Goal: Transaction & Acquisition: Purchase product/service

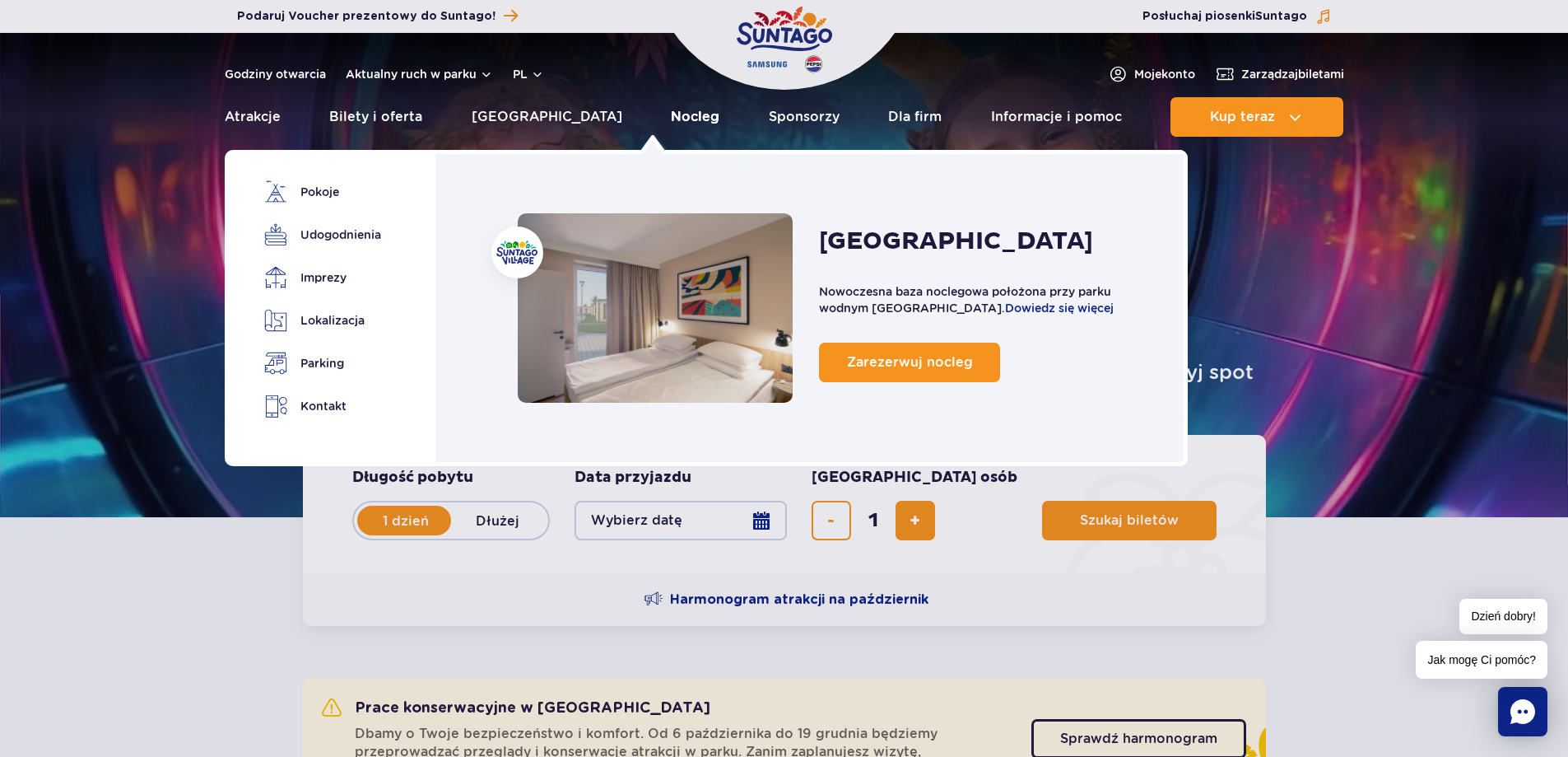
click at [671, 118] on link "Nocleg" at bounding box center [695, 116] width 49 height 39
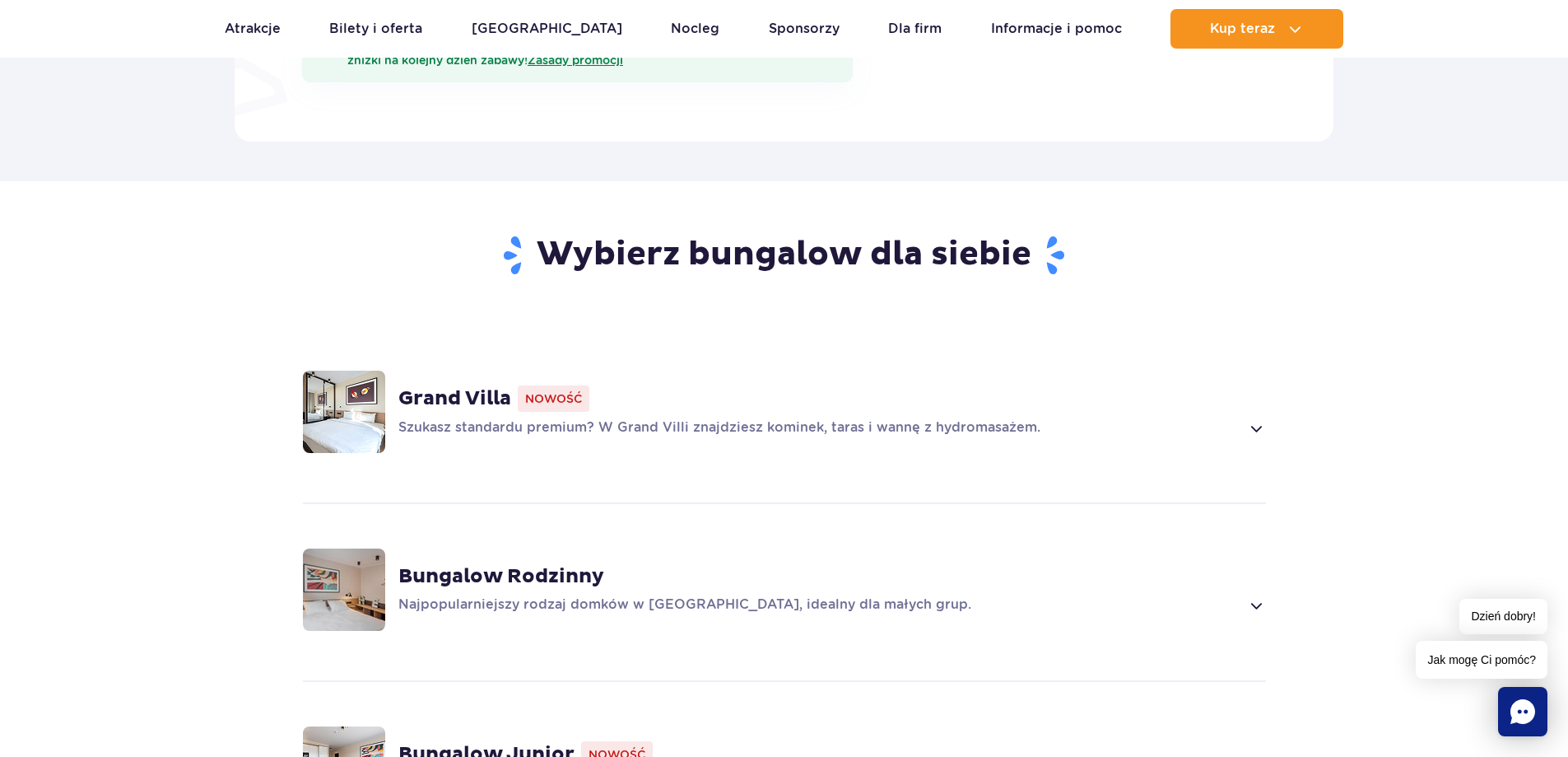
scroll to position [1236, 0]
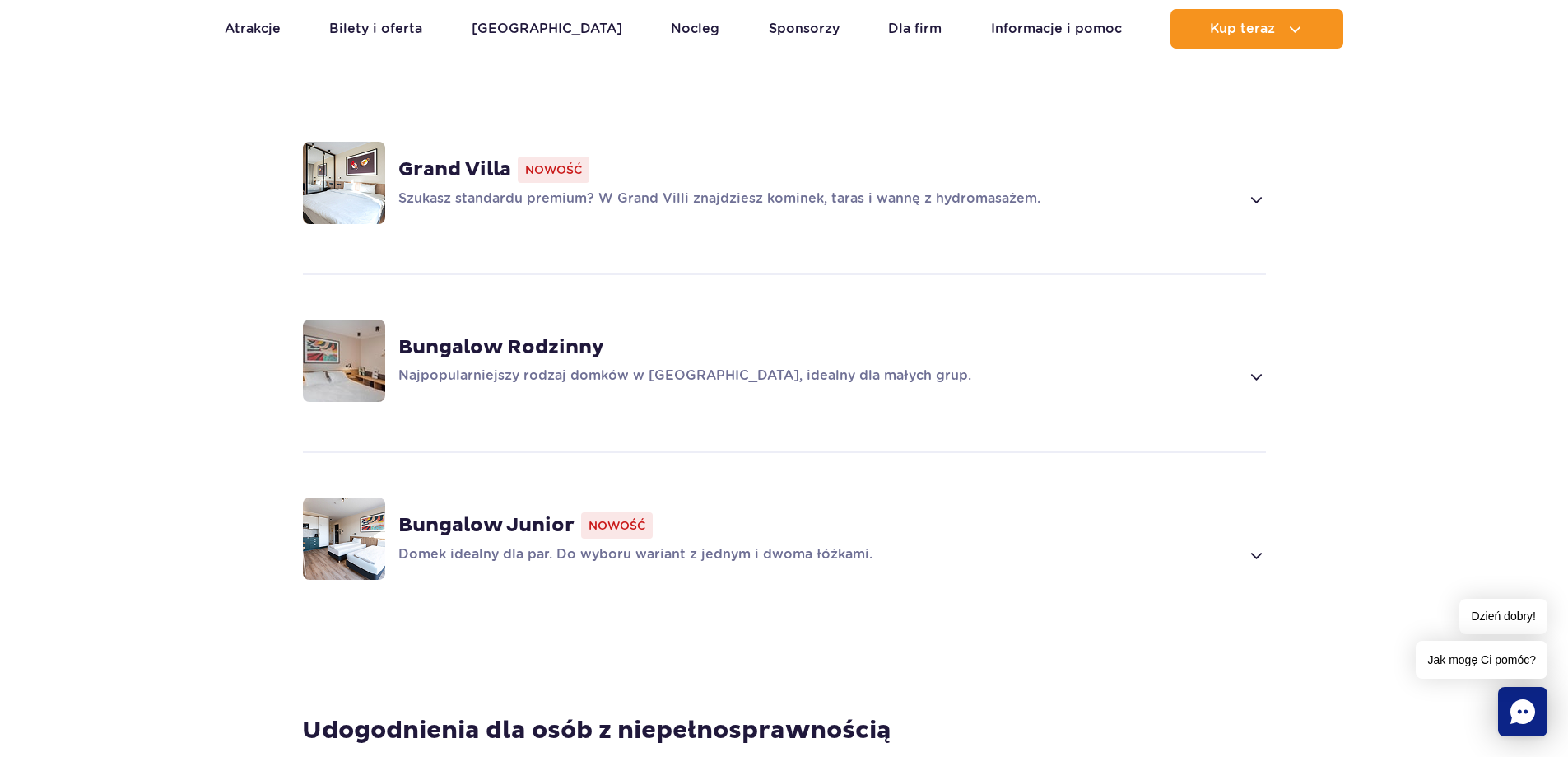
click at [1256, 367] on span at bounding box center [1256, 376] width 19 height 20
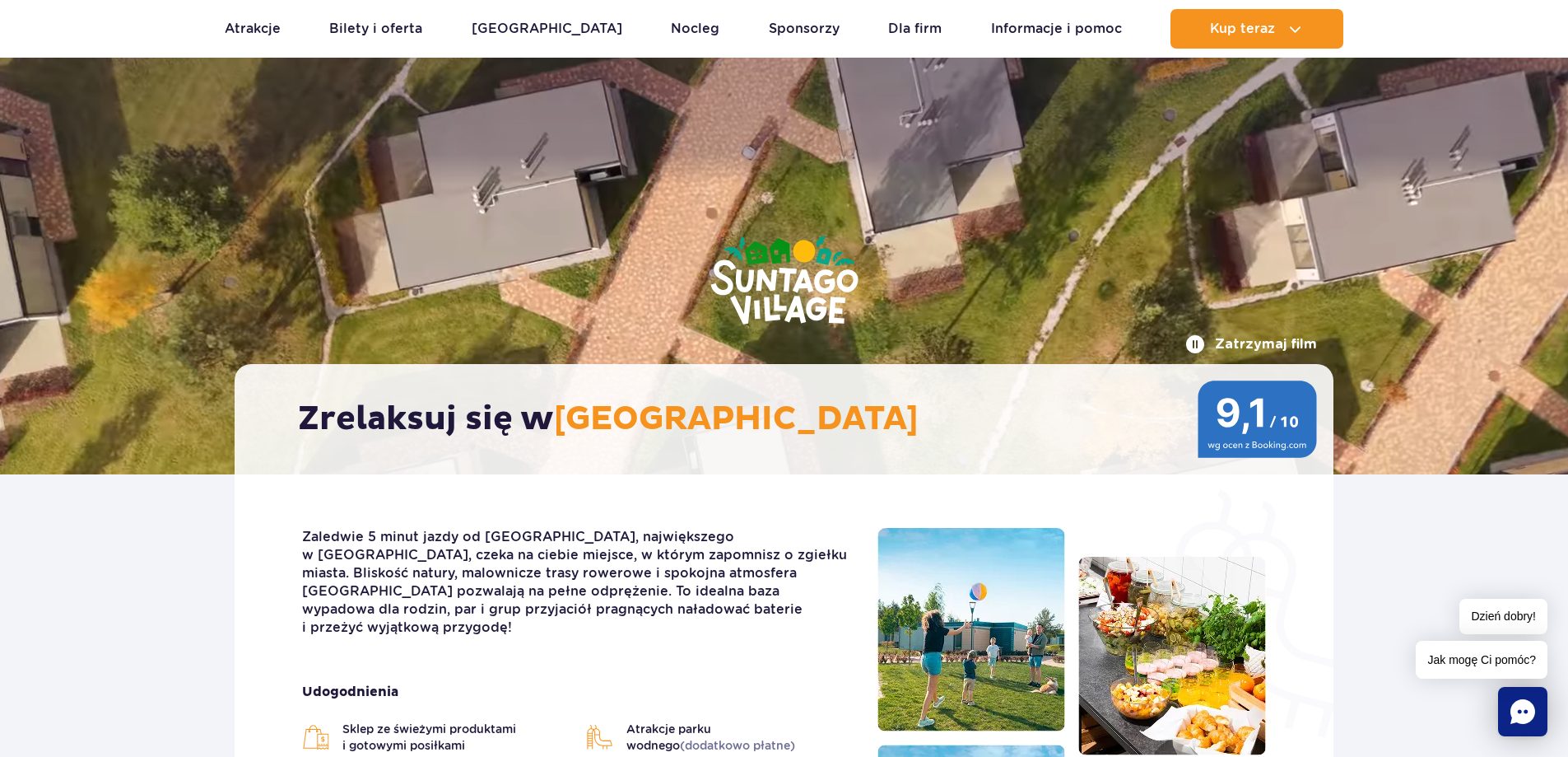
scroll to position [0, 0]
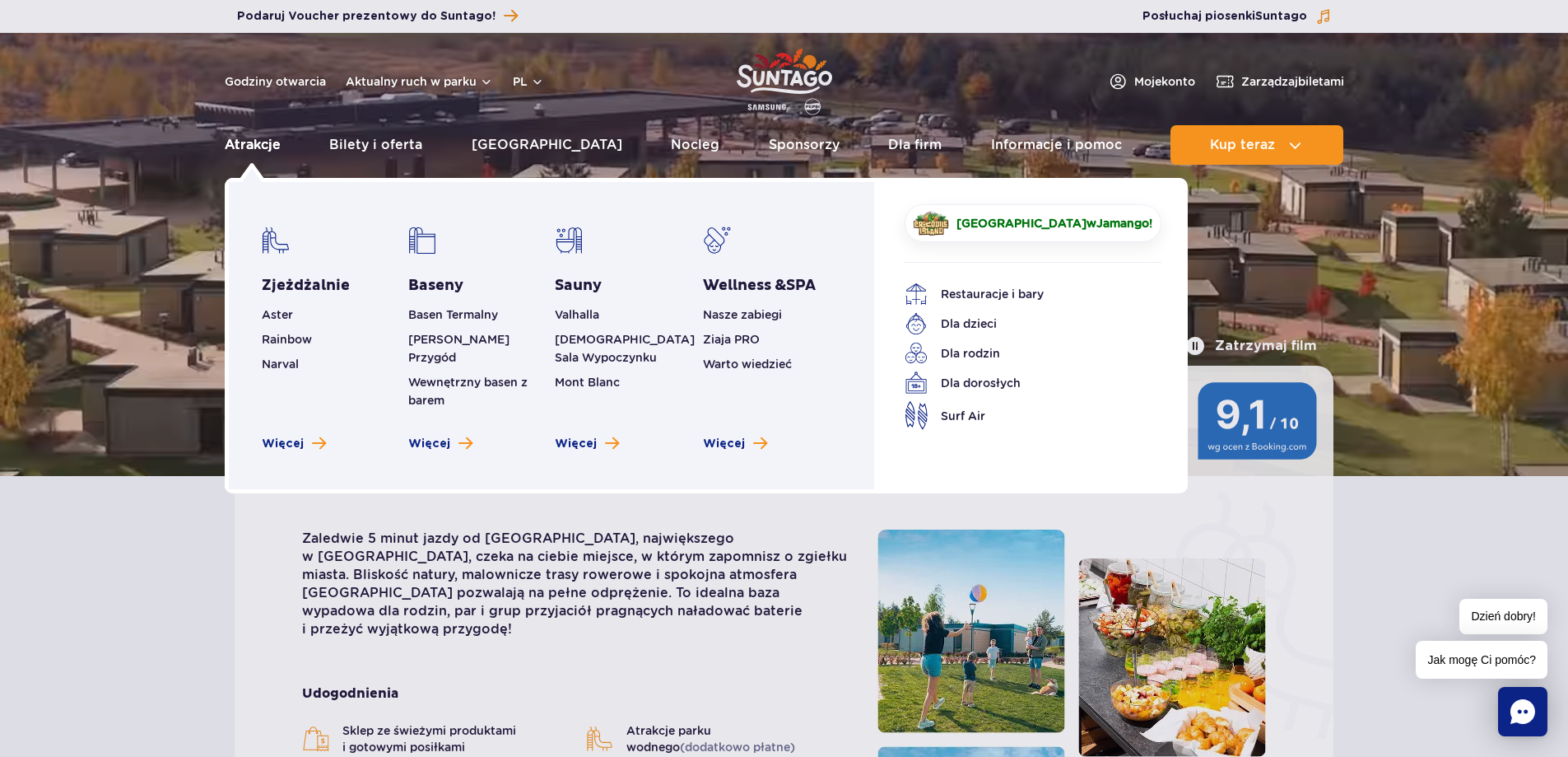
click at [261, 149] on link "Atrakcje" at bounding box center [252, 145] width 56 height 39
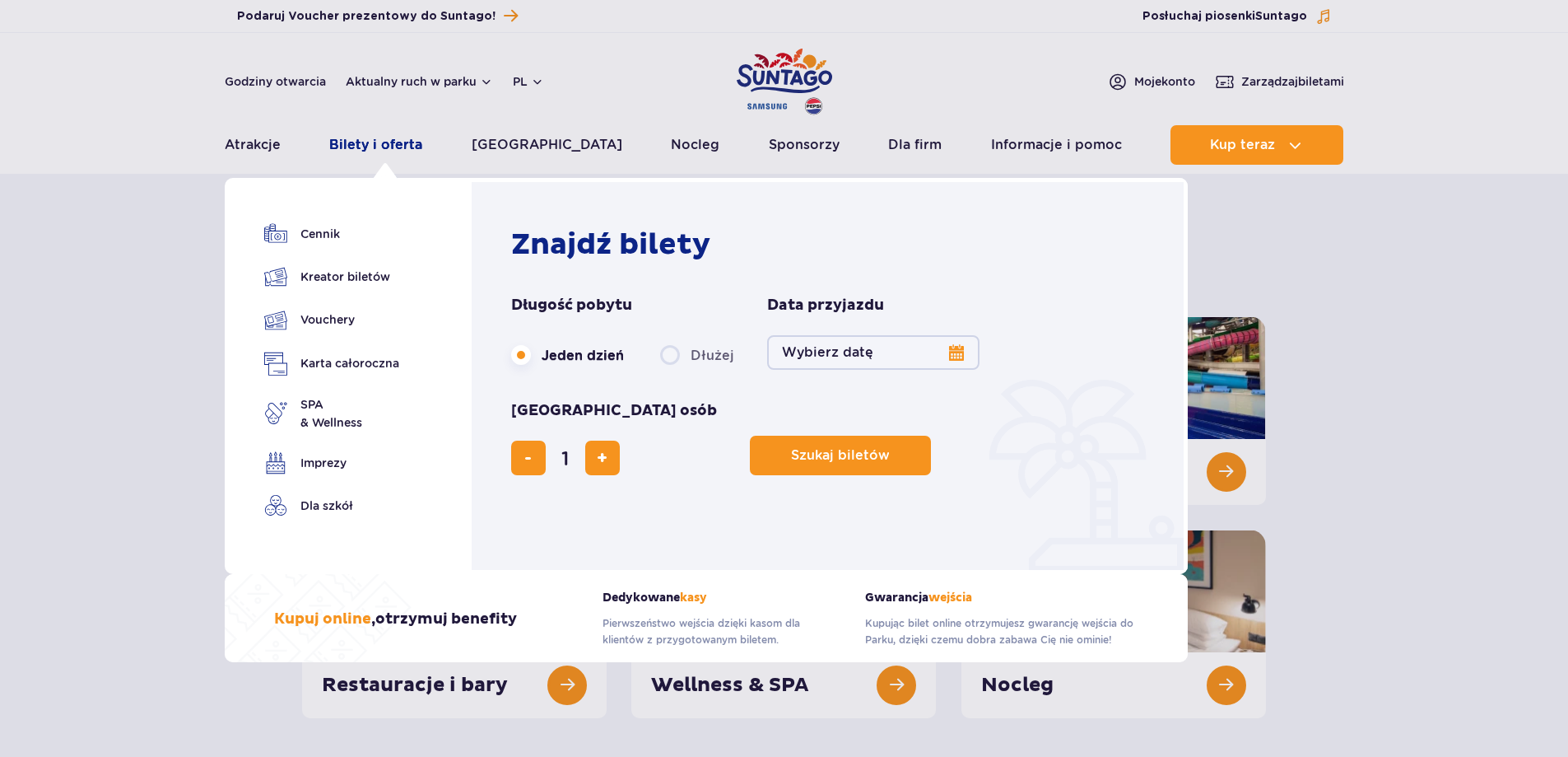
click at [414, 146] on link "Bilety i oferta" at bounding box center [376, 145] width 93 height 39
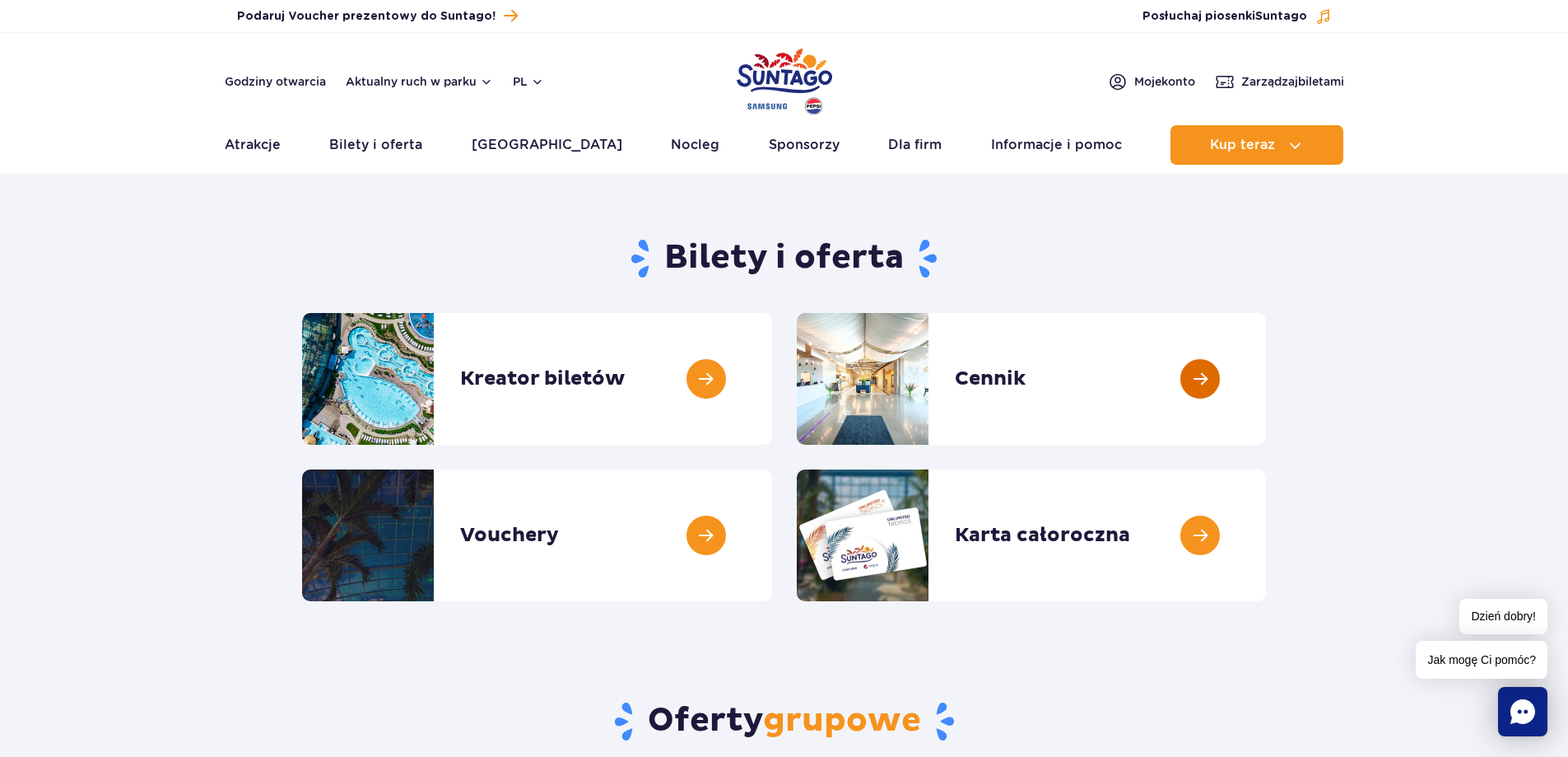
click at [1266, 384] on link at bounding box center [1266, 378] width 0 height 132
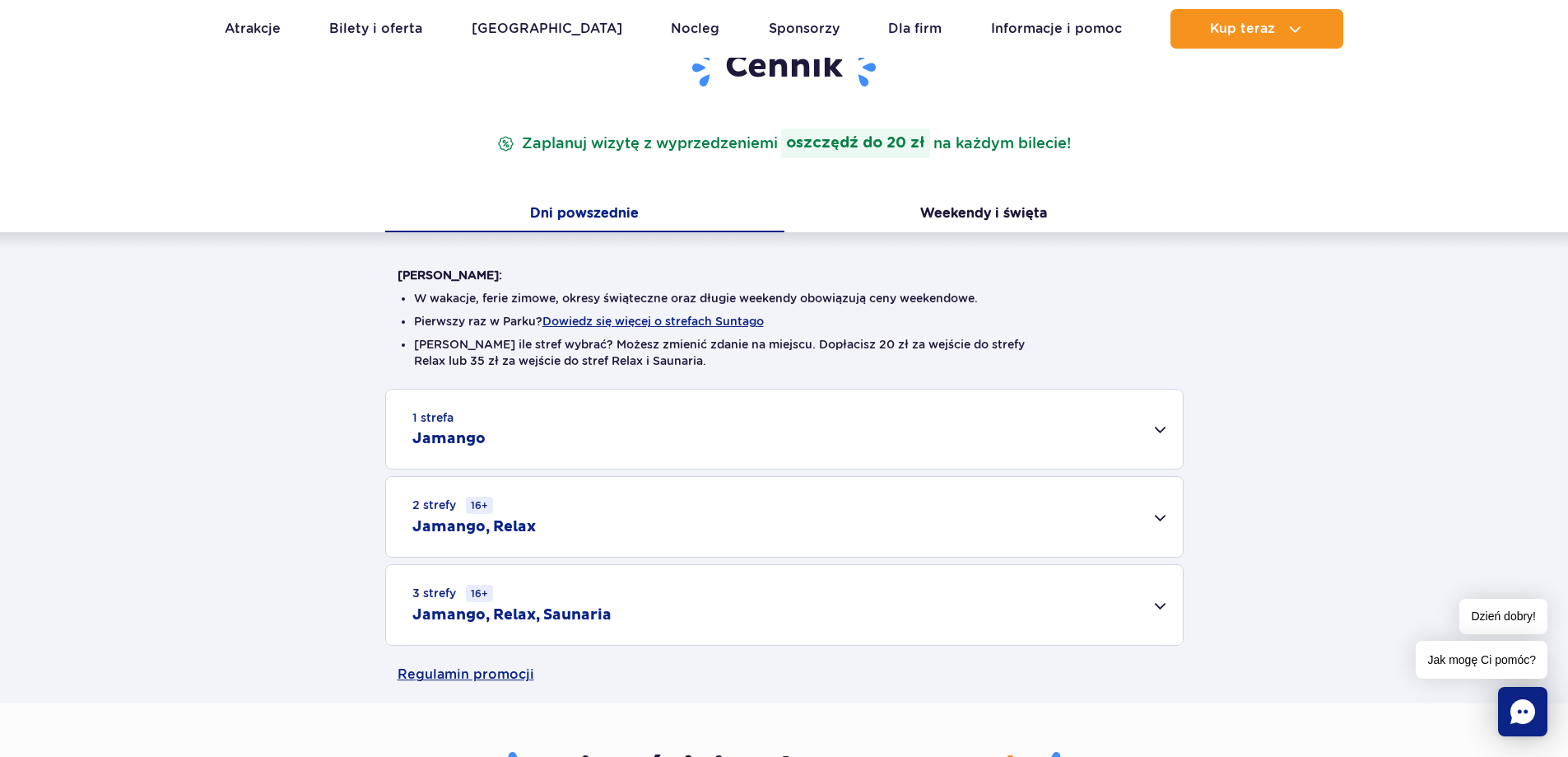
scroll to position [247, 0]
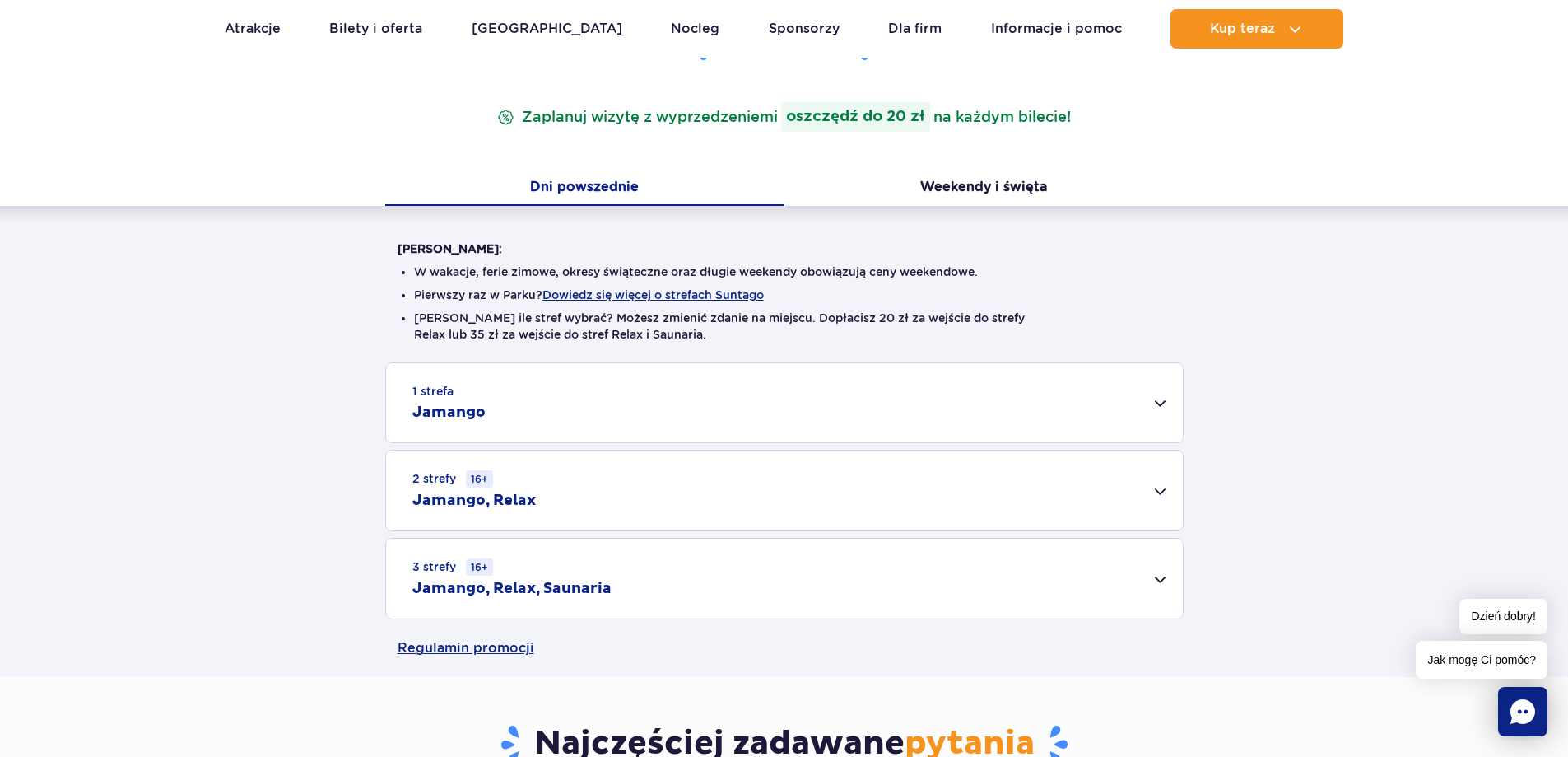
click at [1161, 410] on div "1 strefa Jamango" at bounding box center [784, 402] width 797 height 79
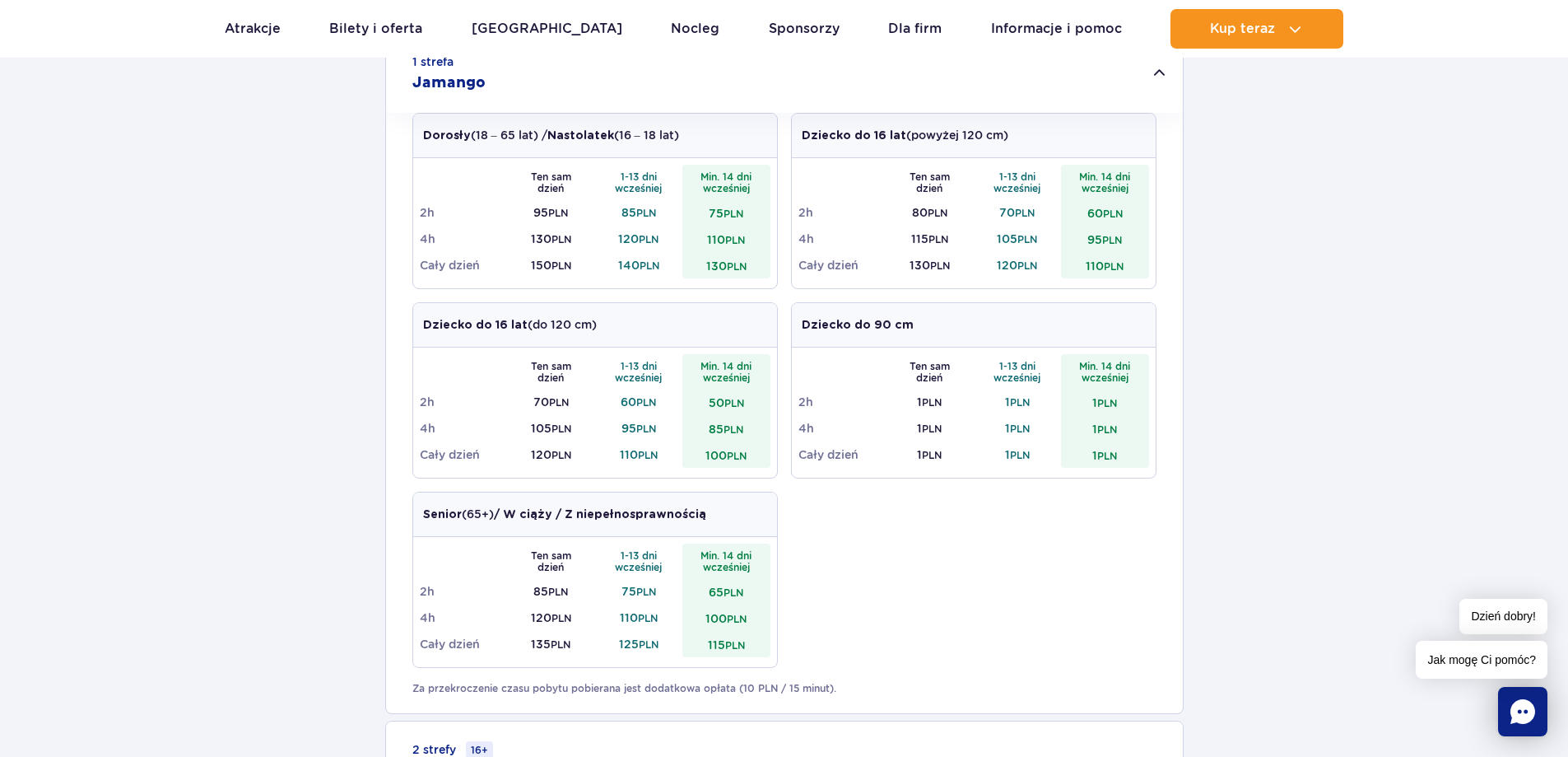
scroll to position [494, 0]
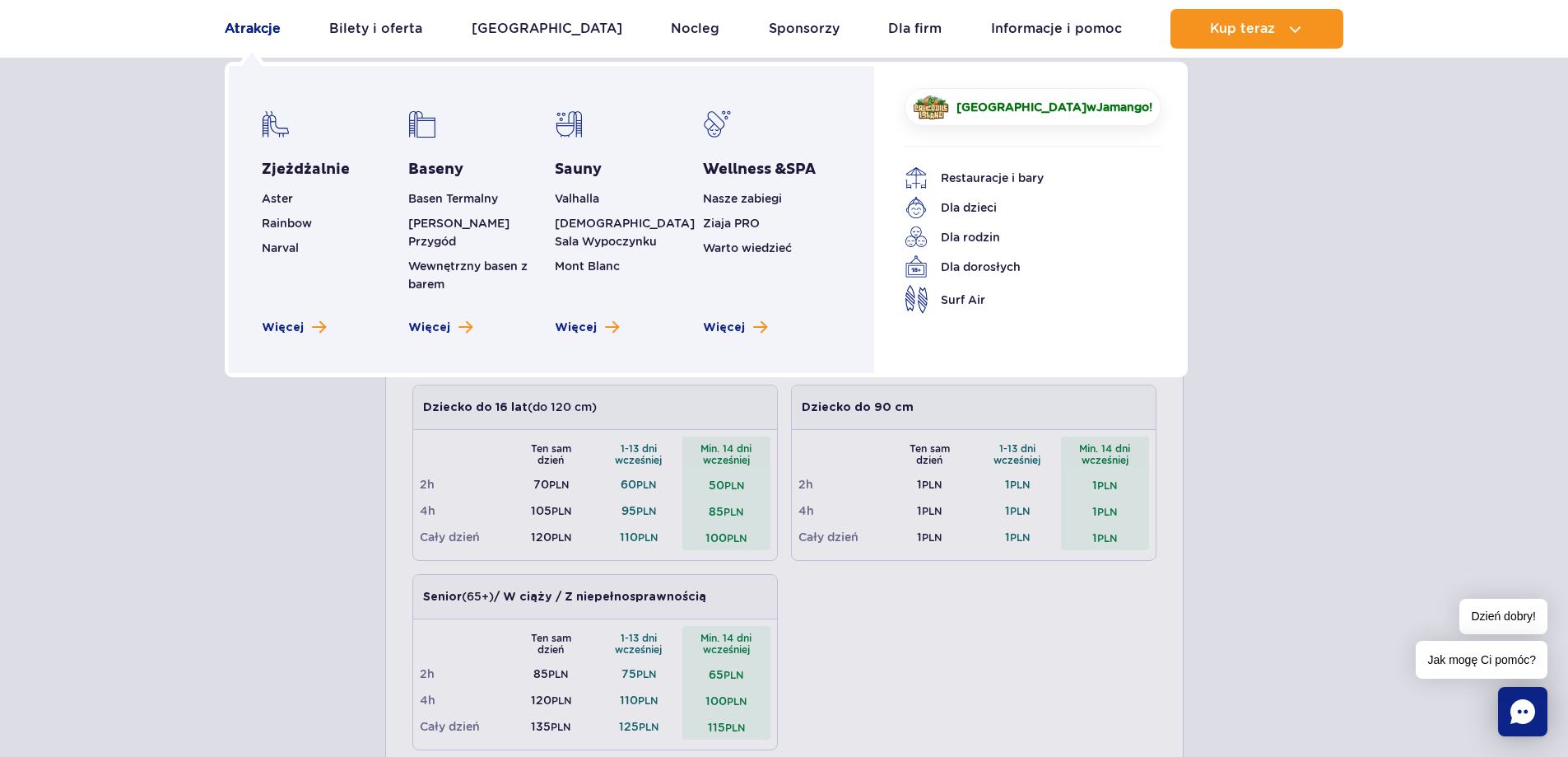
click at [246, 33] on link "Atrakcje" at bounding box center [252, 29] width 56 height 39
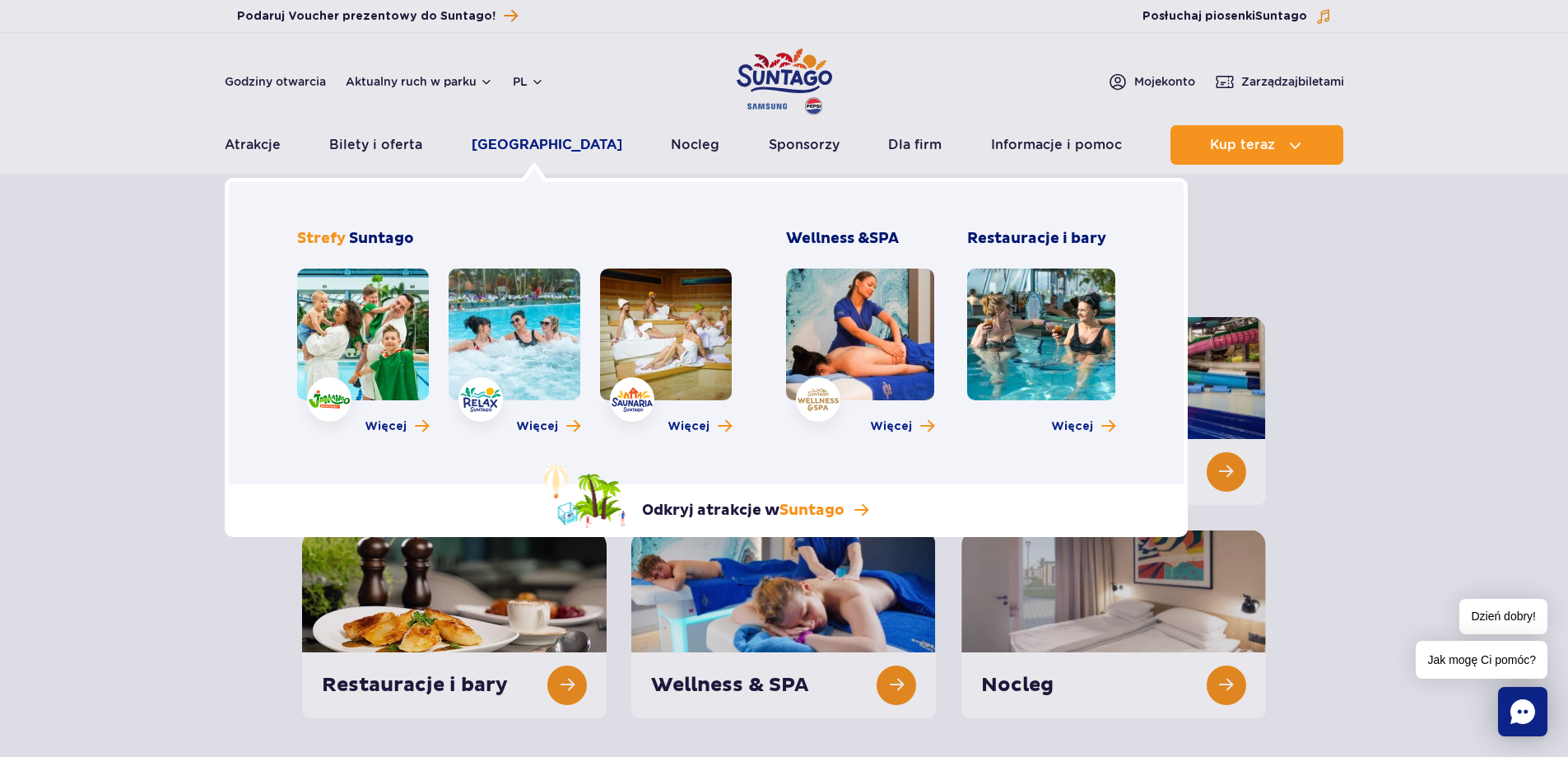
click at [544, 147] on link "[GEOGRAPHIC_DATA]" at bounding box center [547, 145] width 151 height 39
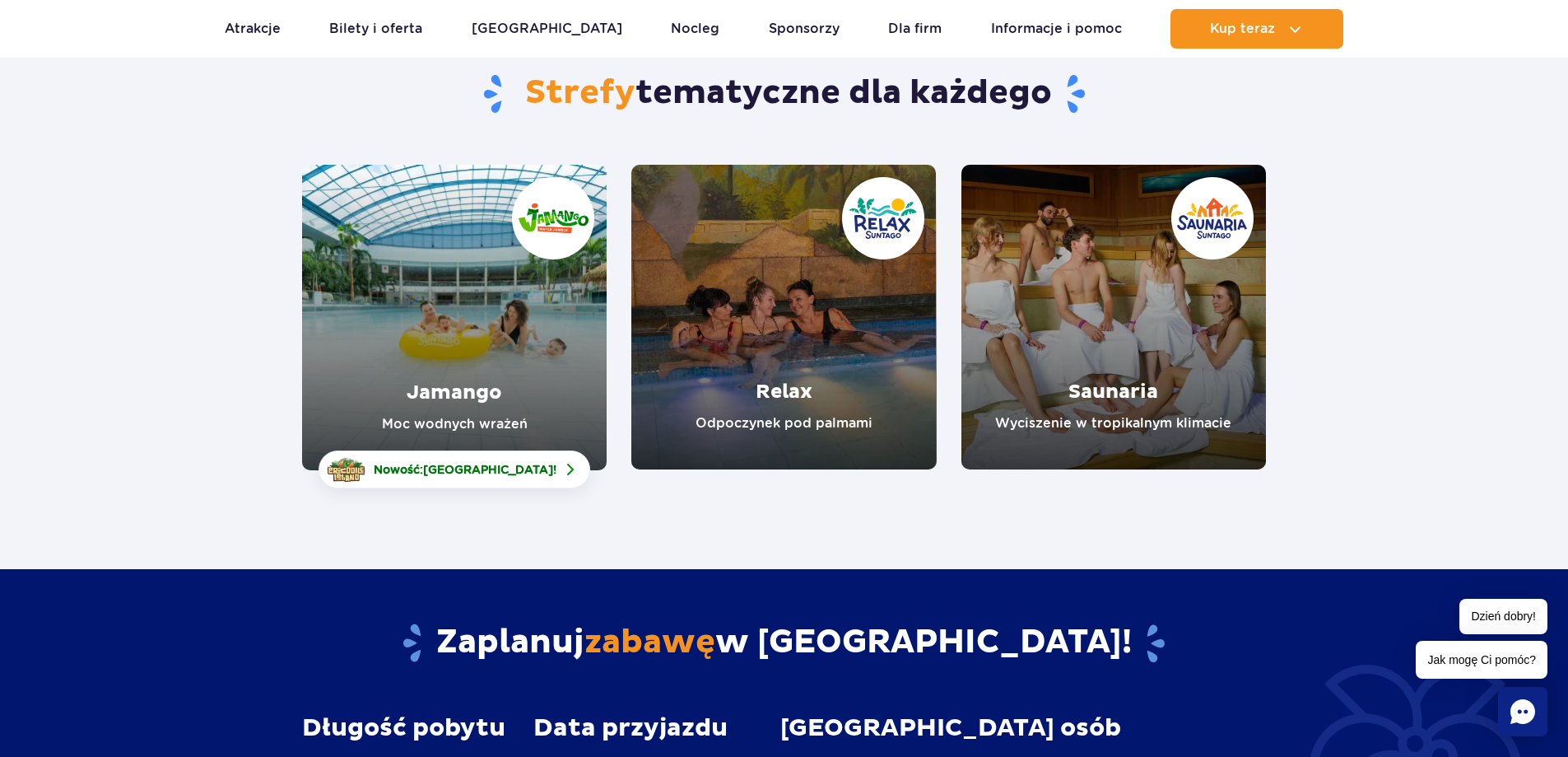
scroll to position [247, 0]
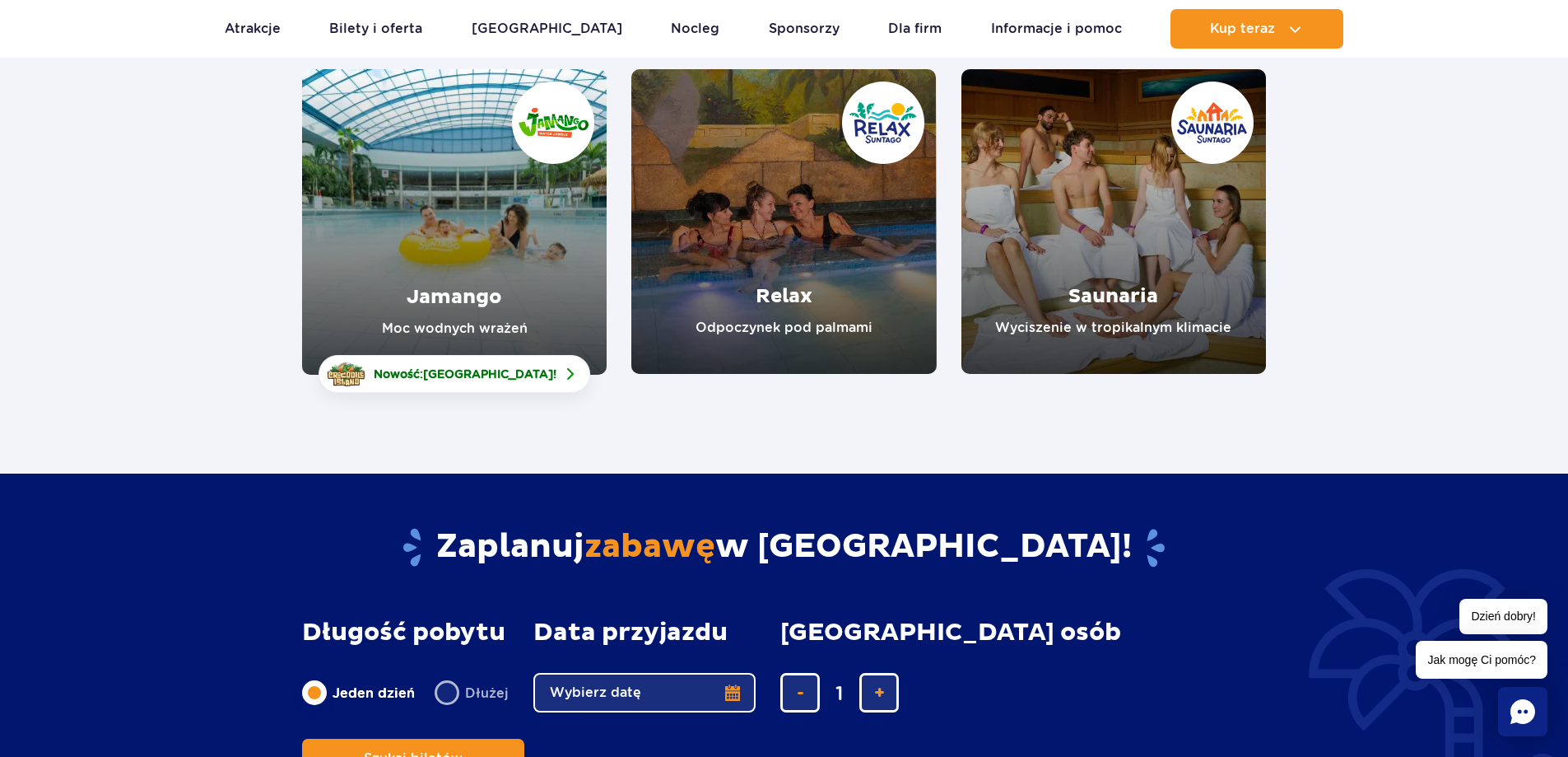
click at [799, 279] on link "Relax" at bounding box center [784, 222] width 305 height 305
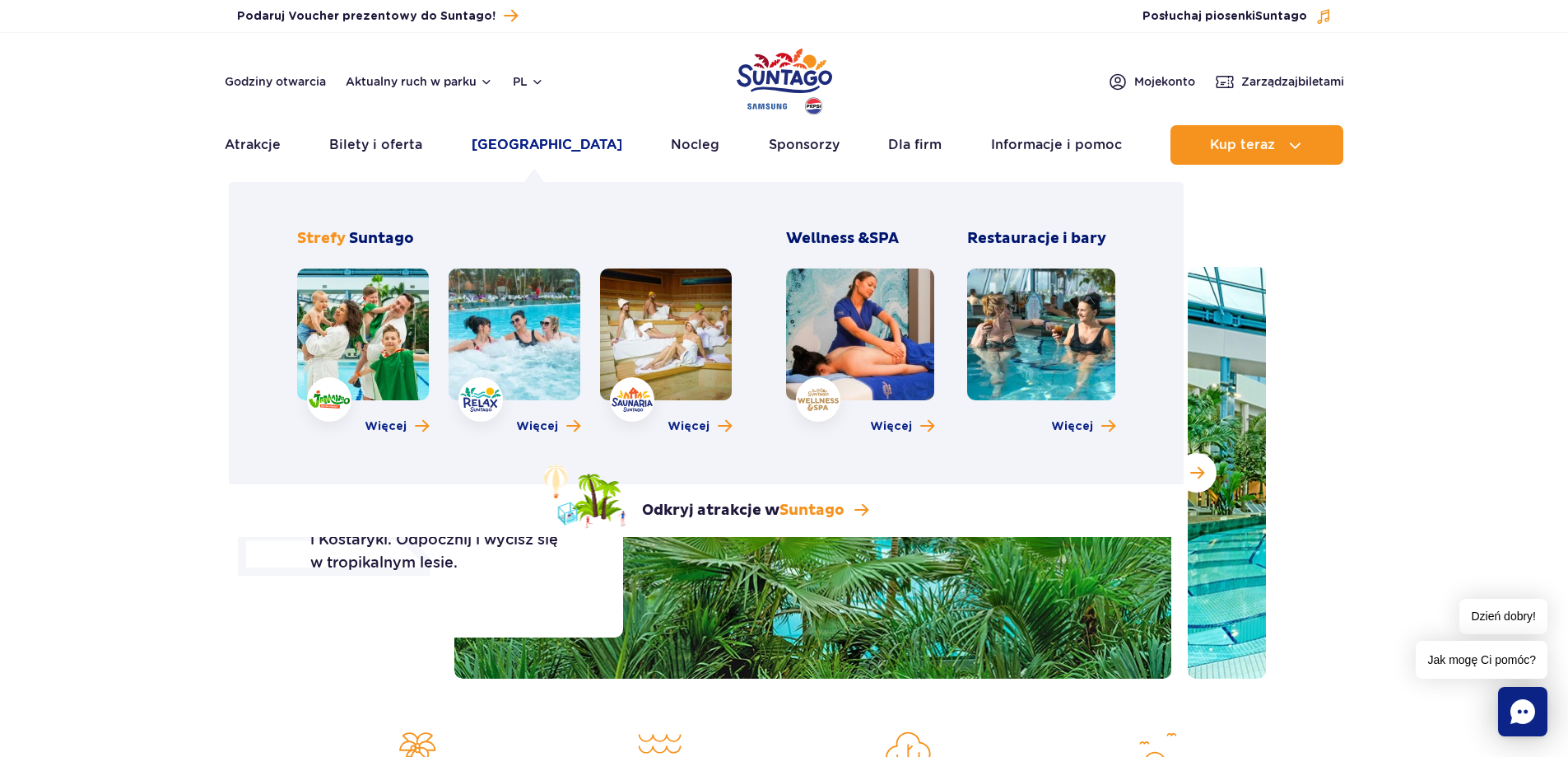
click at [517, 145] on link "[GEOGRAPHIC_DATA]" at bounding box center [547, 145] width 151 height 39
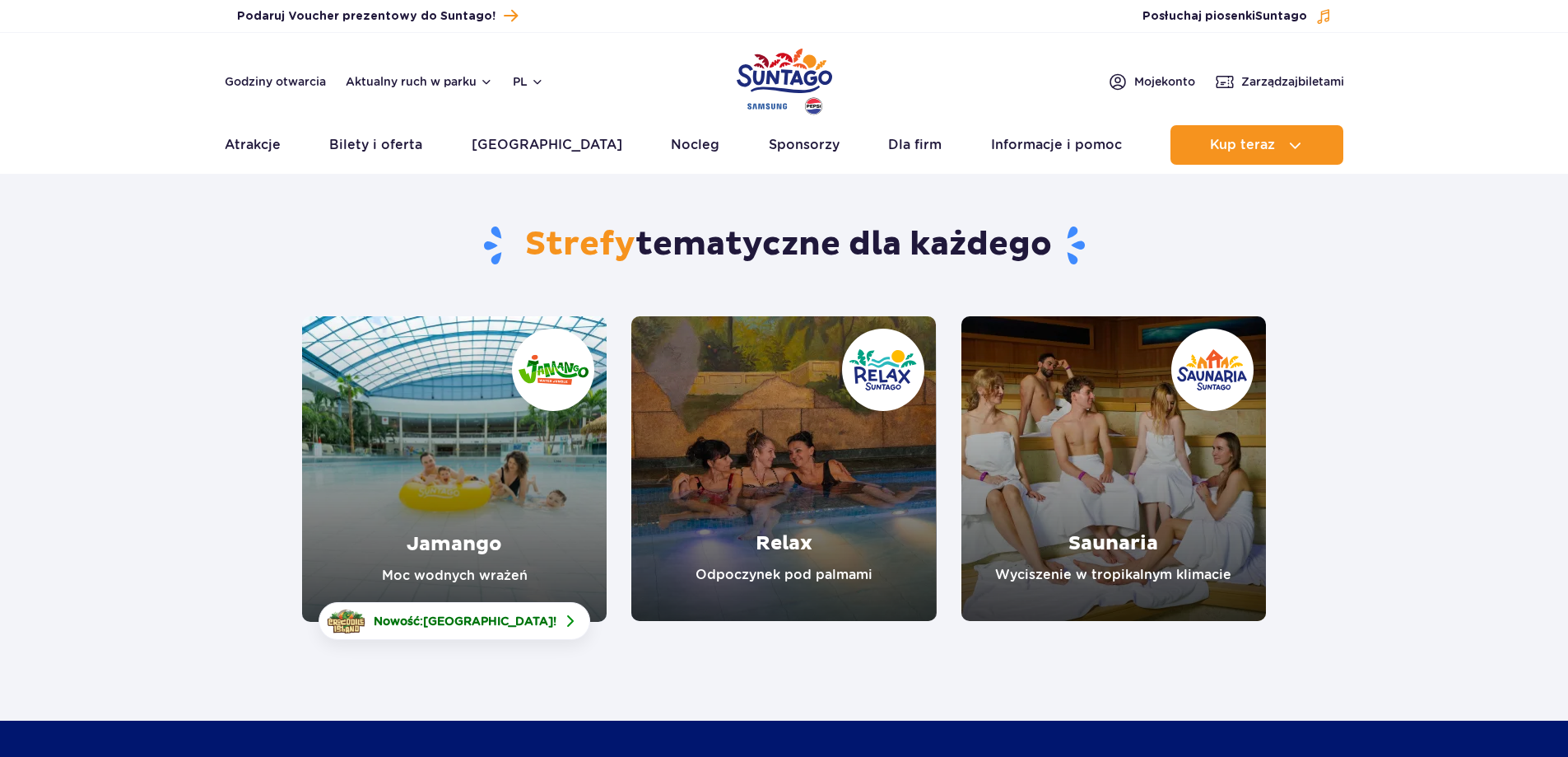
click at [449, 516] on link "Jamango" at bounding box center [454, 468] width 305 height 306
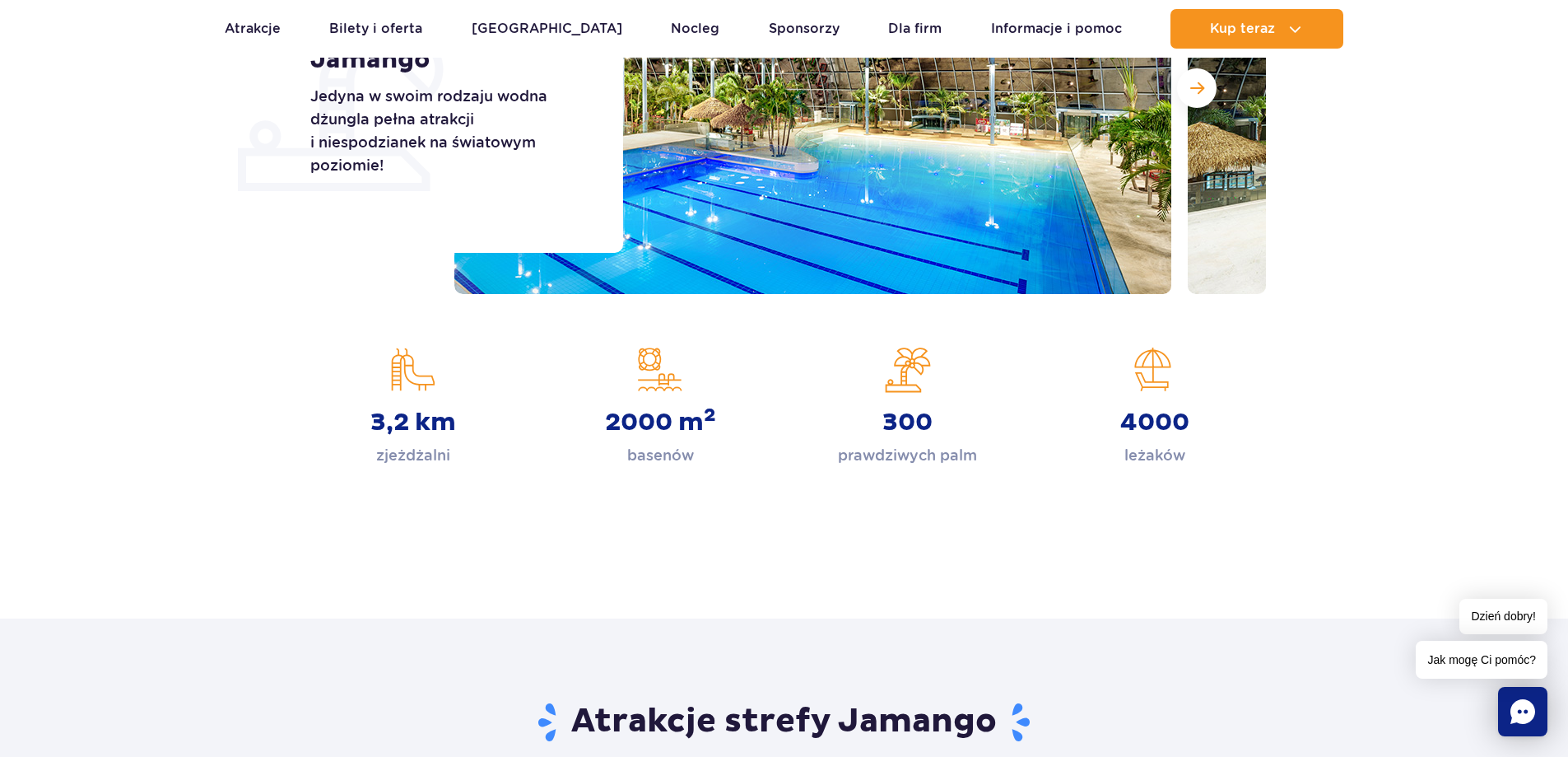
scroll to position [330, 0]
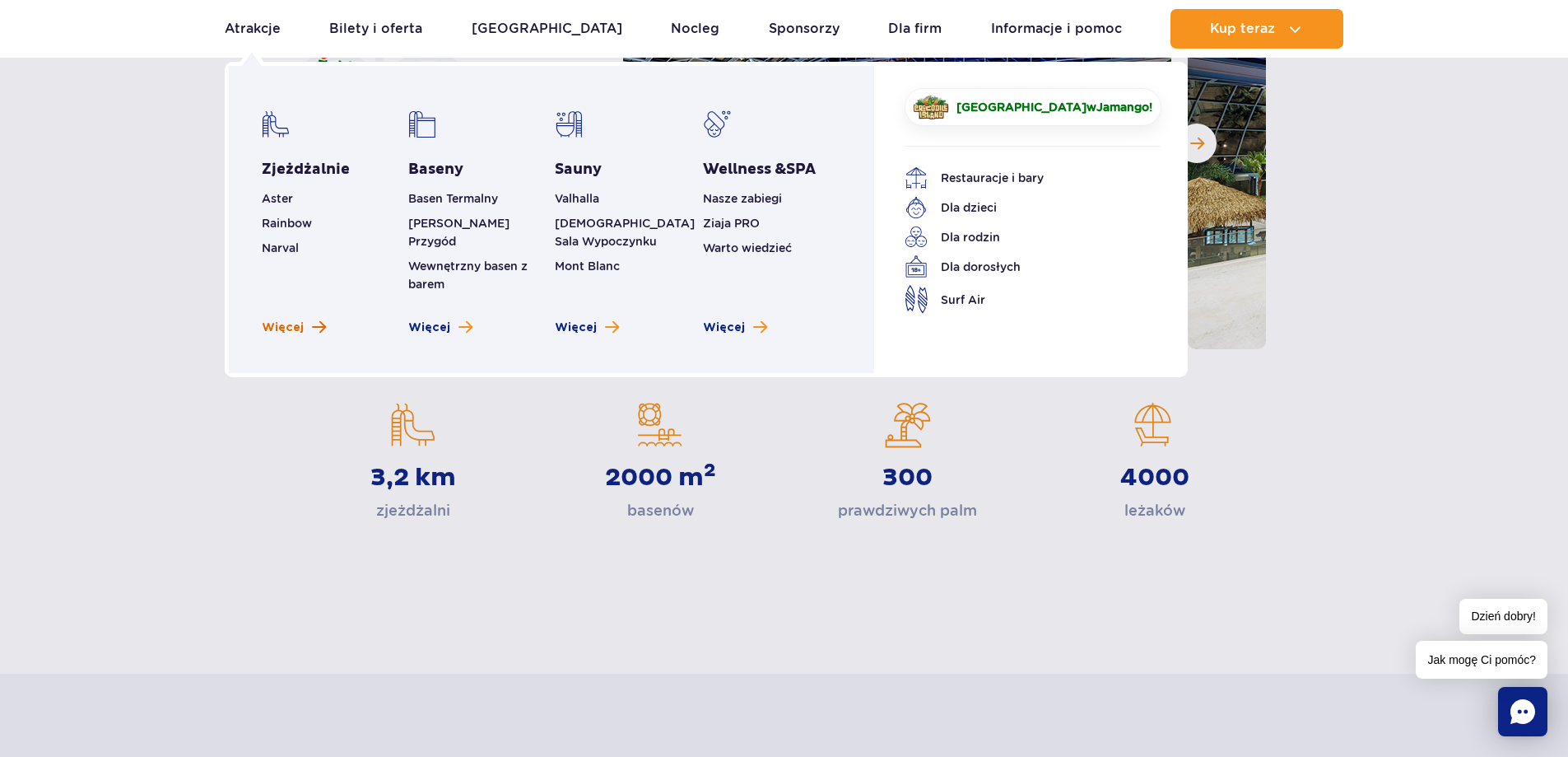
click at [302, 319] on link "Więcej" at bounding box center [294, 327] width 64 height 16
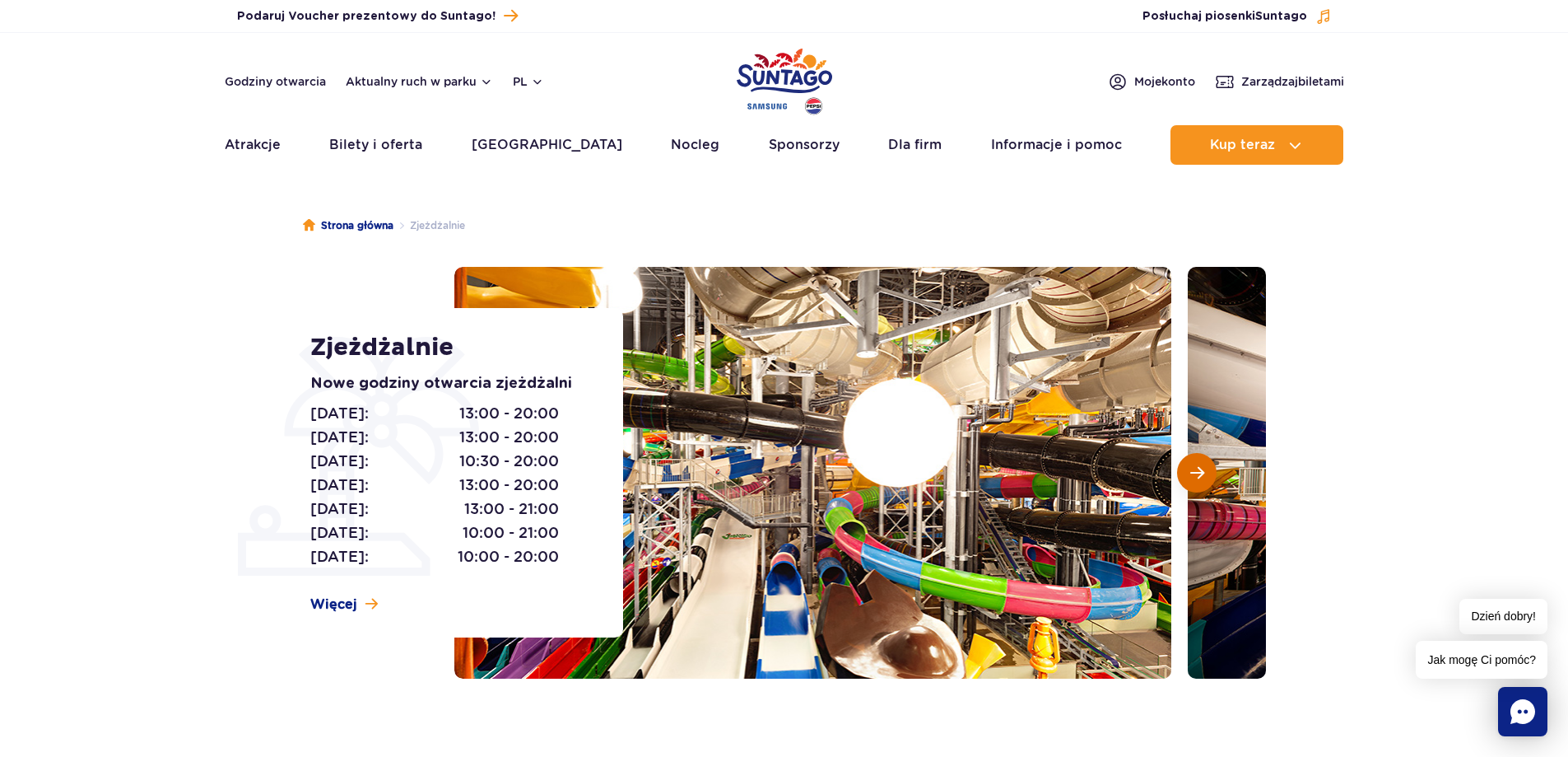
click at [1204, 485] on button "Następny slajd" at bounding box center [1197, 473] width 39 height 39
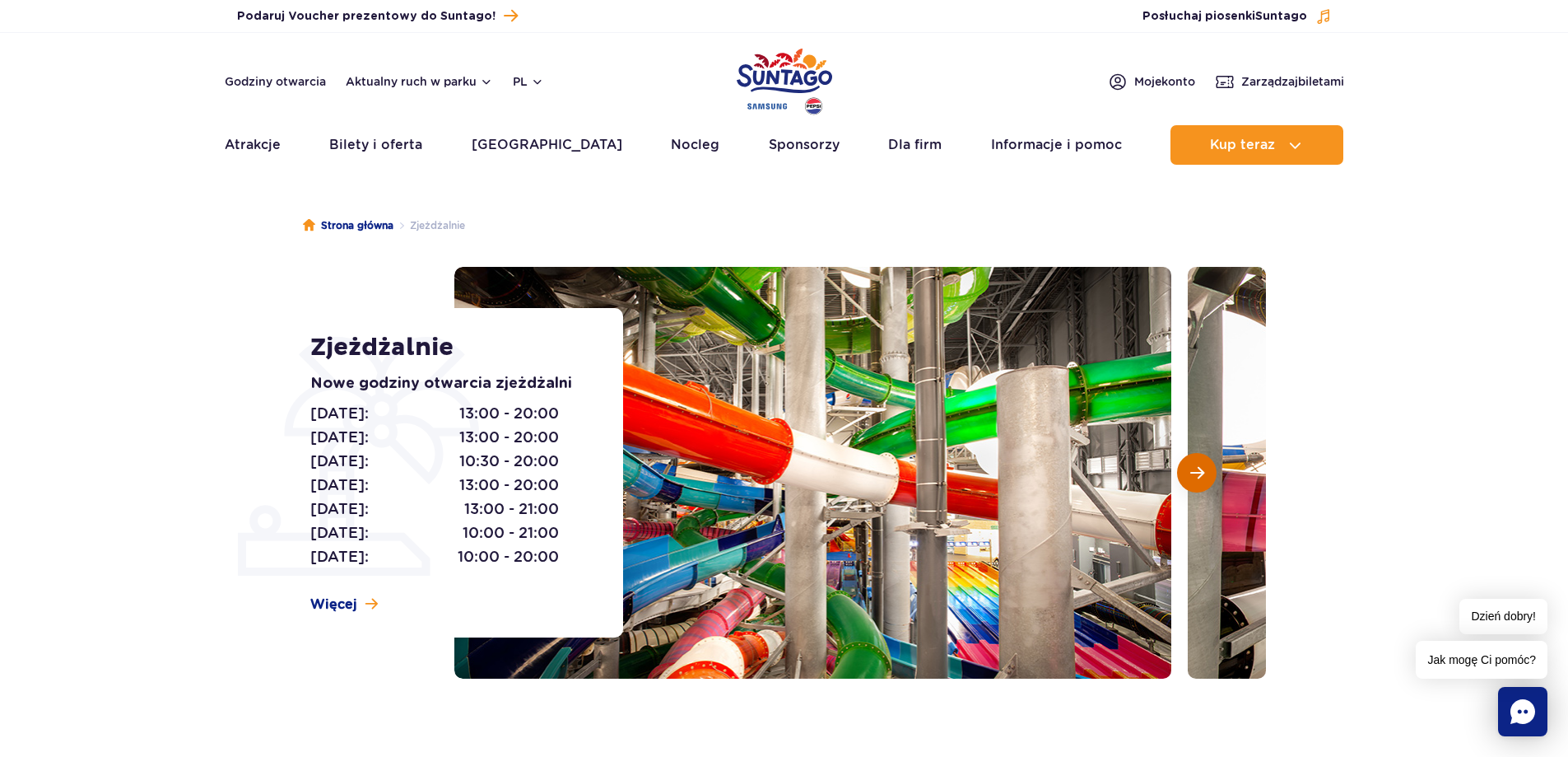
click at [1204, 485] on button "Następny slajd" at bounding box center [1197, 473] width 39 height 39
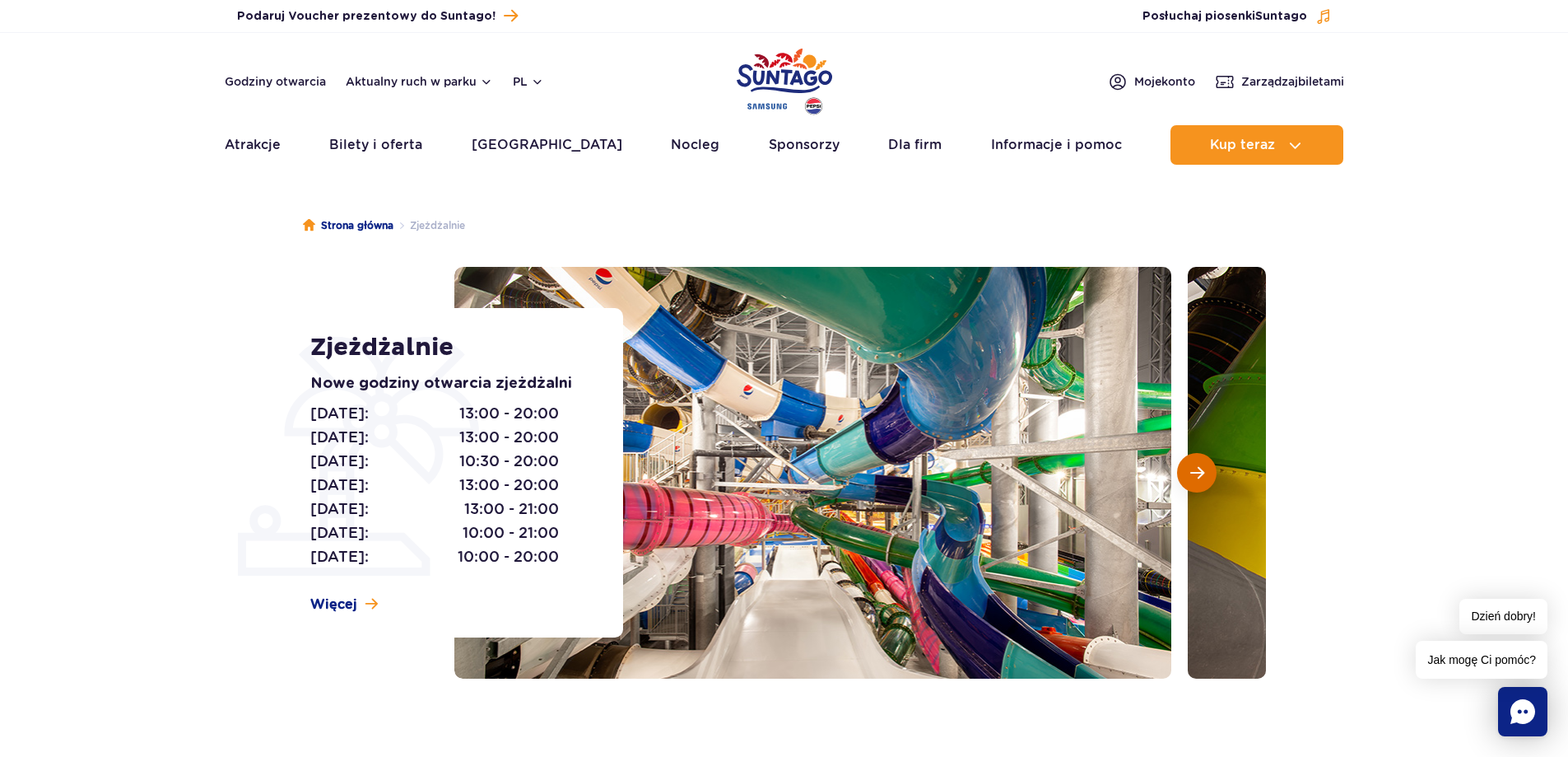
click at [1204, 485] on button "Następny slajd" at bounding box center [1197, 473] width 39 height 39
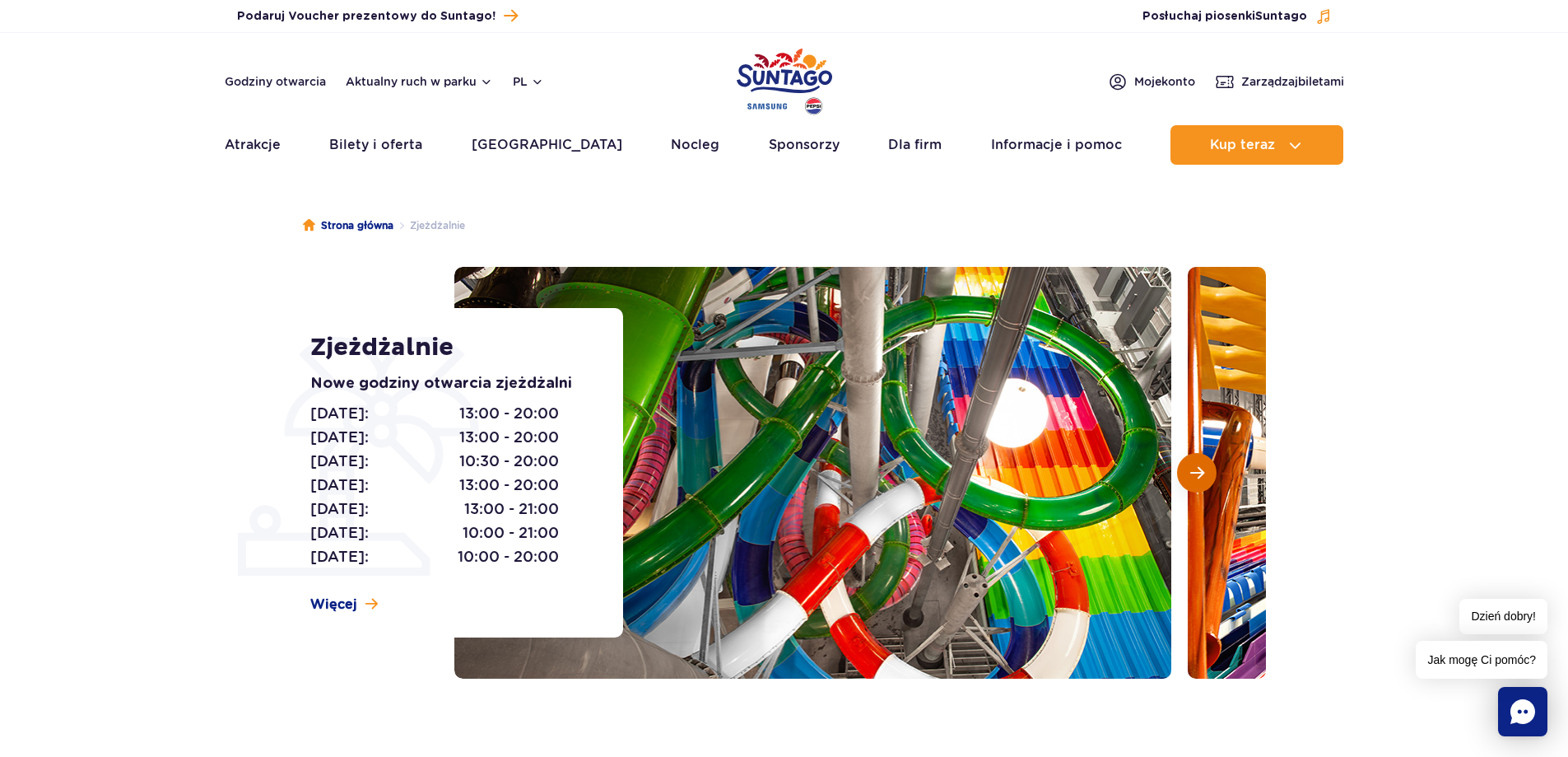
click at [1204, 485] on button "Następny slajd" at bounding box center [1197, 473] width 39 height 39
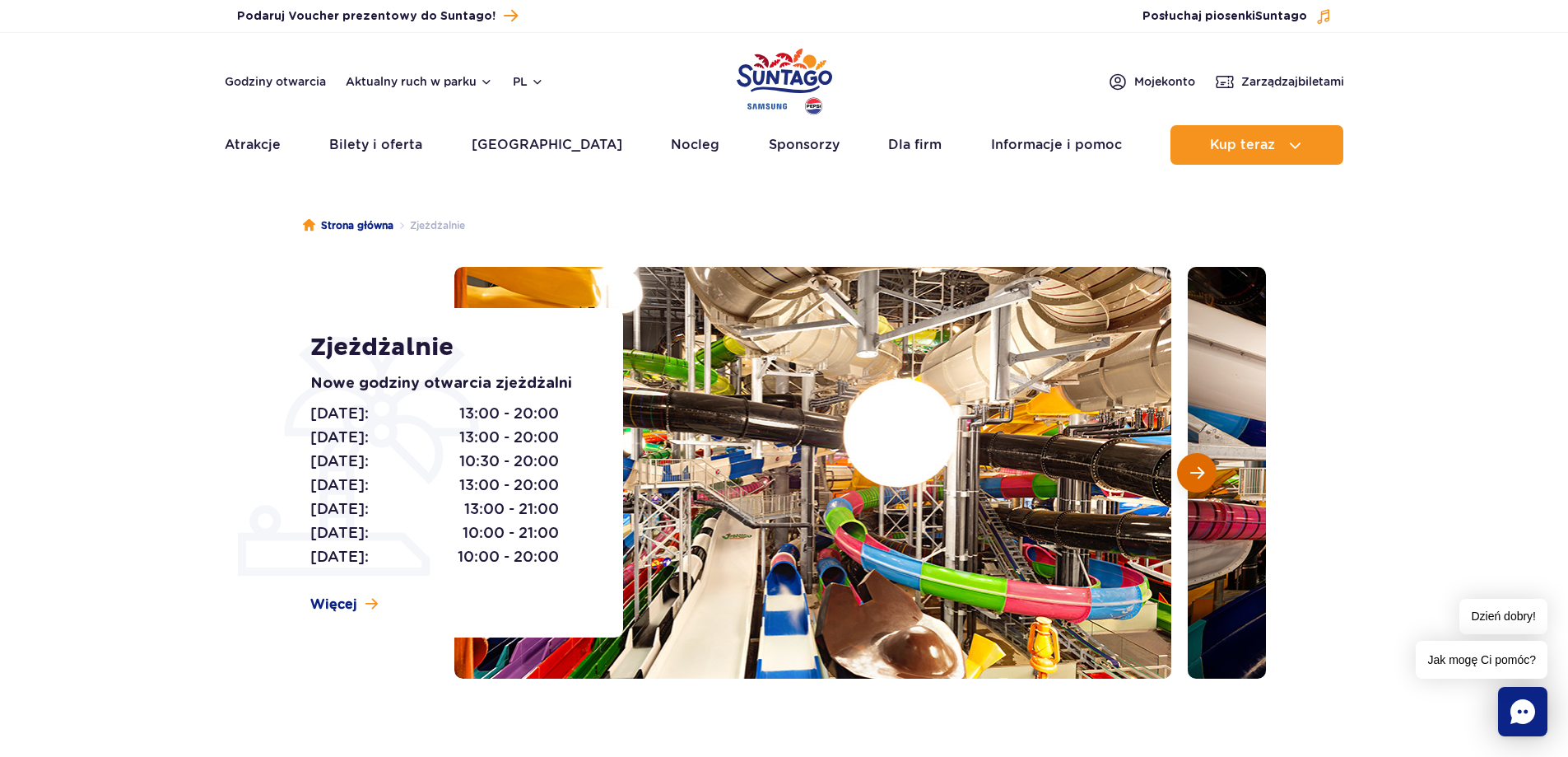
click at [1204, 485] on button "Następny slajd" at bounding box center [1197, 473] width 39 height 39
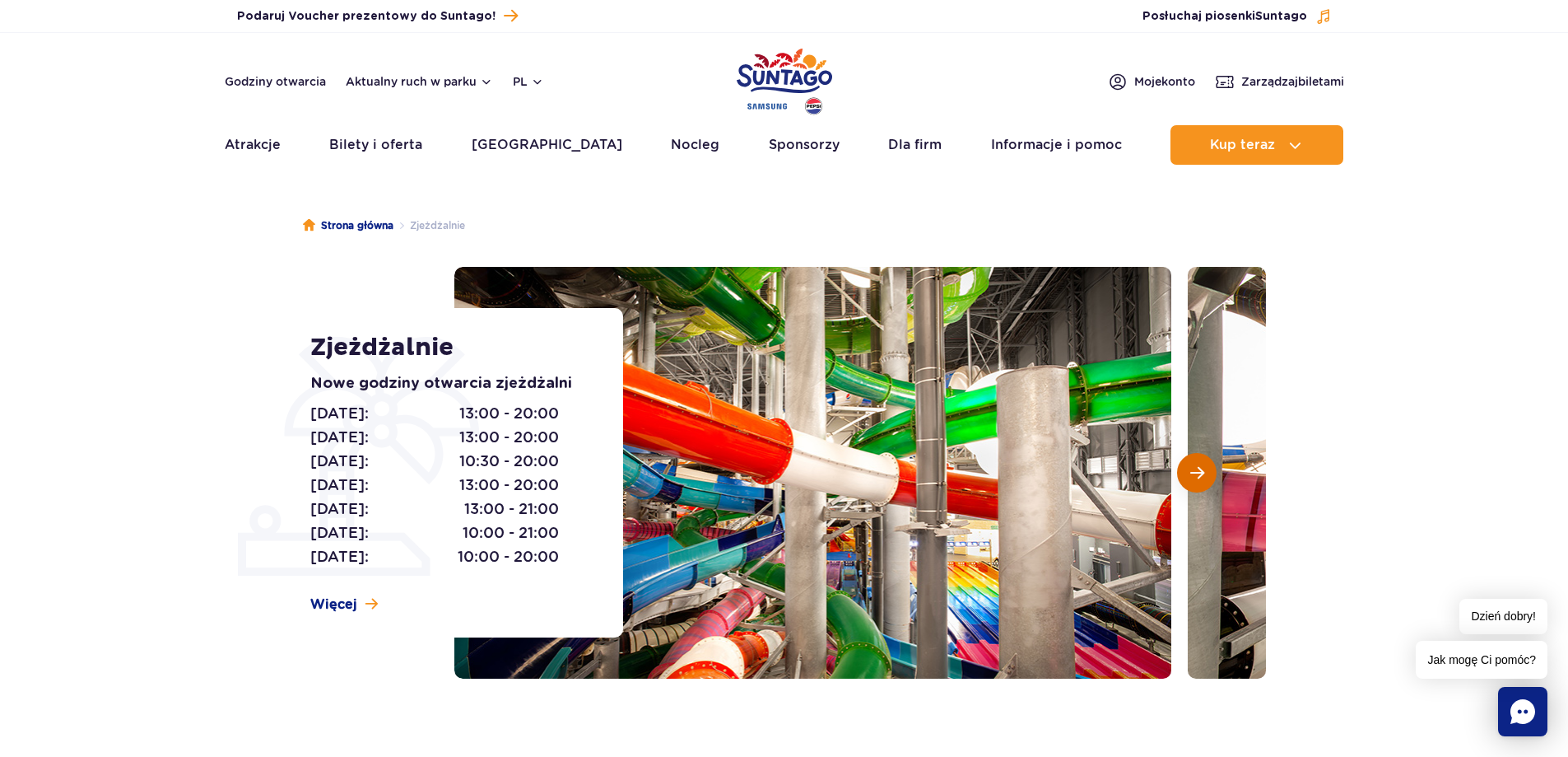
click at [1204, 485] on button "Następny slajd" at bounding box center [1197, 473] width 39 height 39
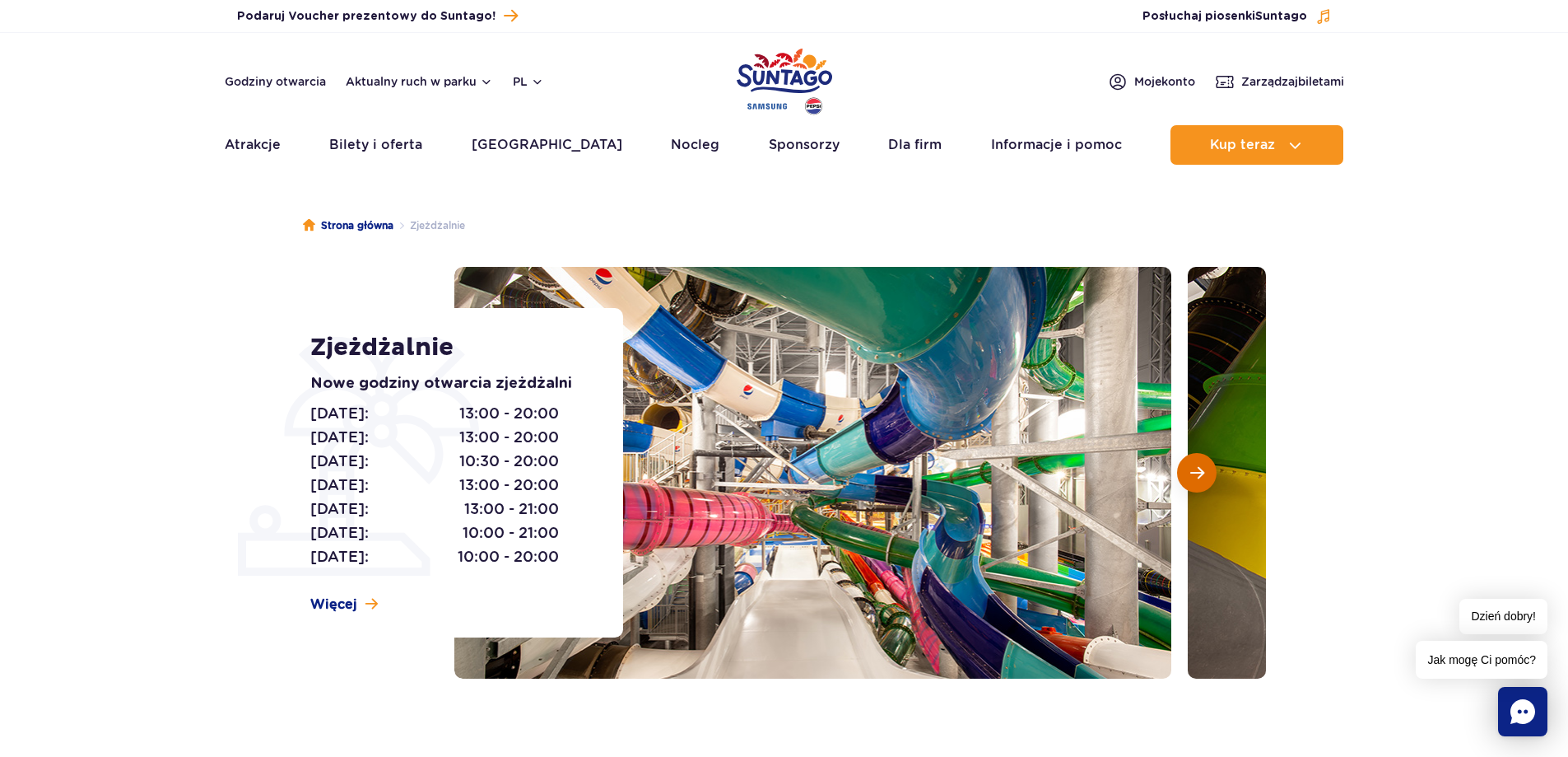
click at [1204, 485] on button "Następny slajd" at bounding box center [1197, 473] width 39 height 39
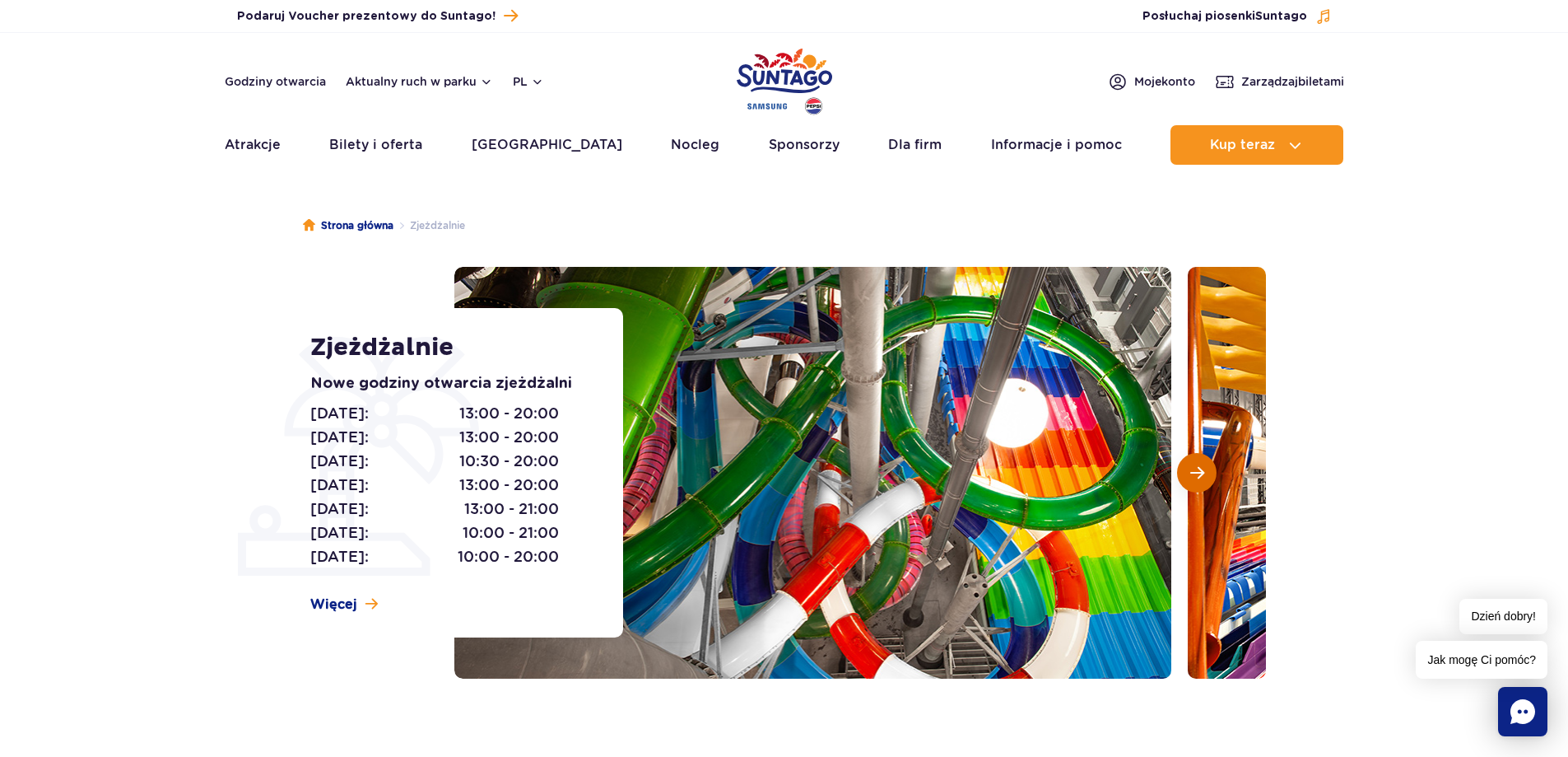
click at [1204, 485] on button "Następny slajd" at bounding box center [1197, 473] width 39 height 39
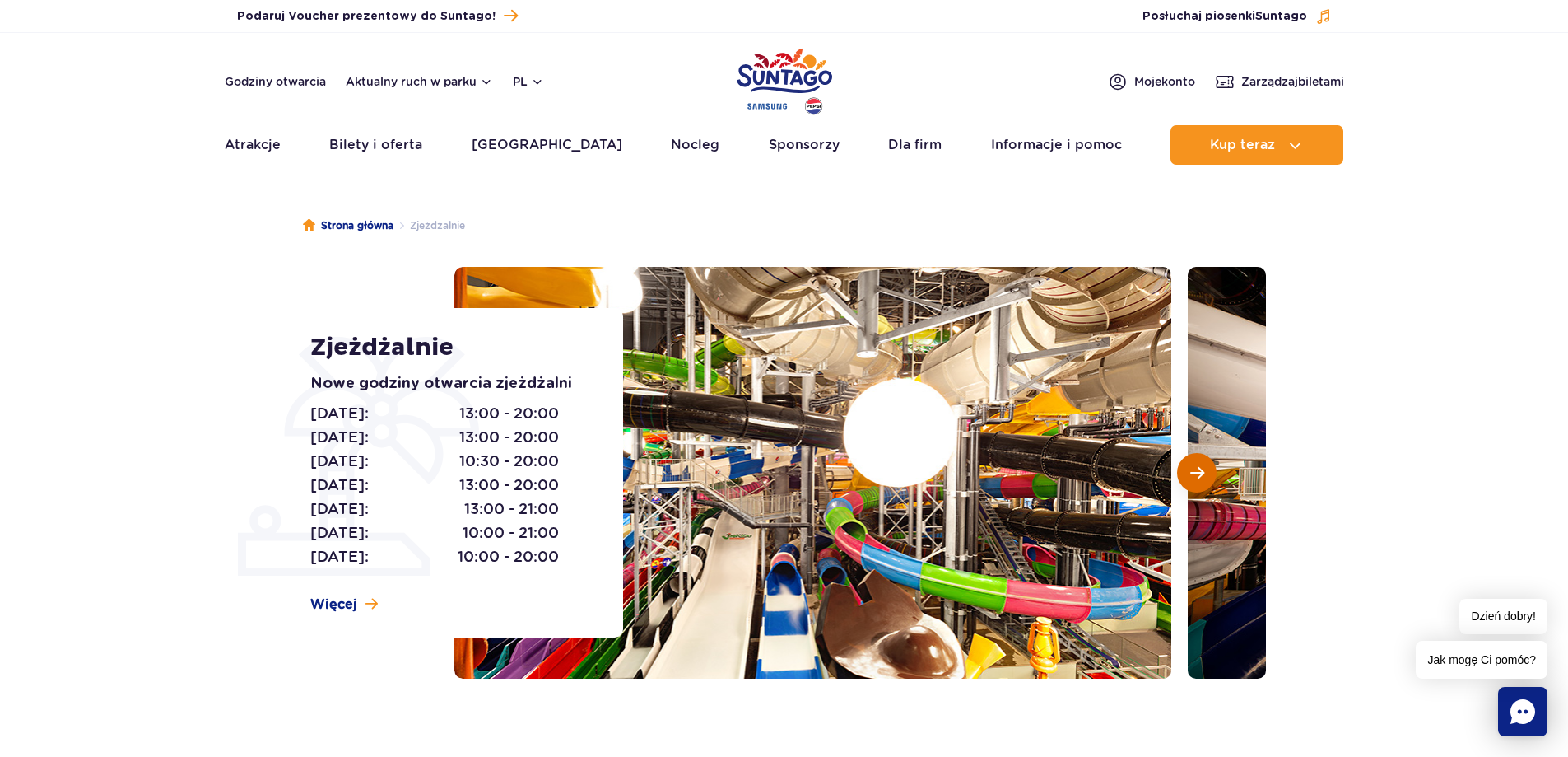
click at [1204, 485] on button "Następny slajd" at bounding box center [1197, 473] width 39 height 39
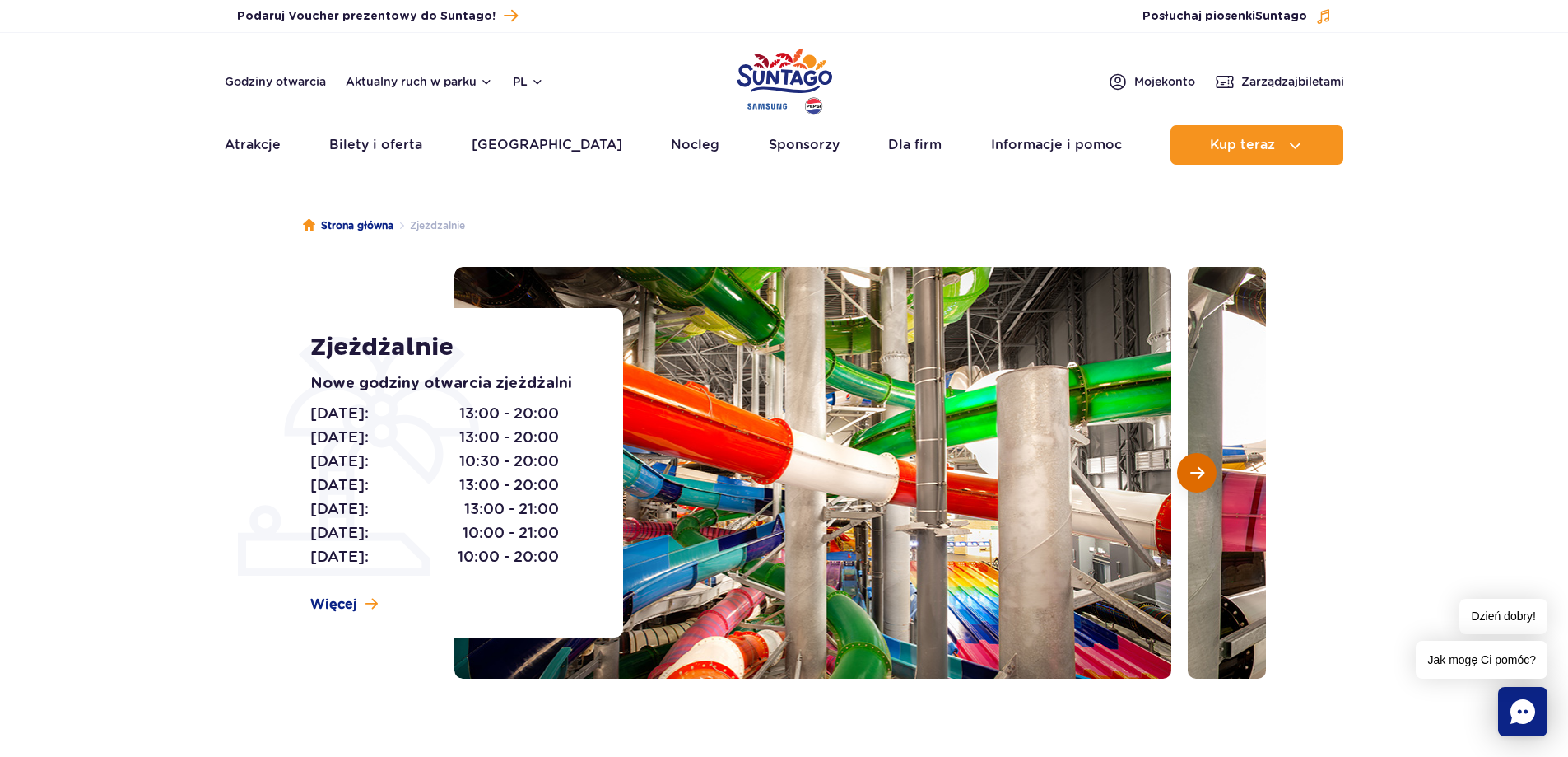
click at [1204, 485] on button "Następny slajd" at bounding box center [1197, 473] width 39 height 39
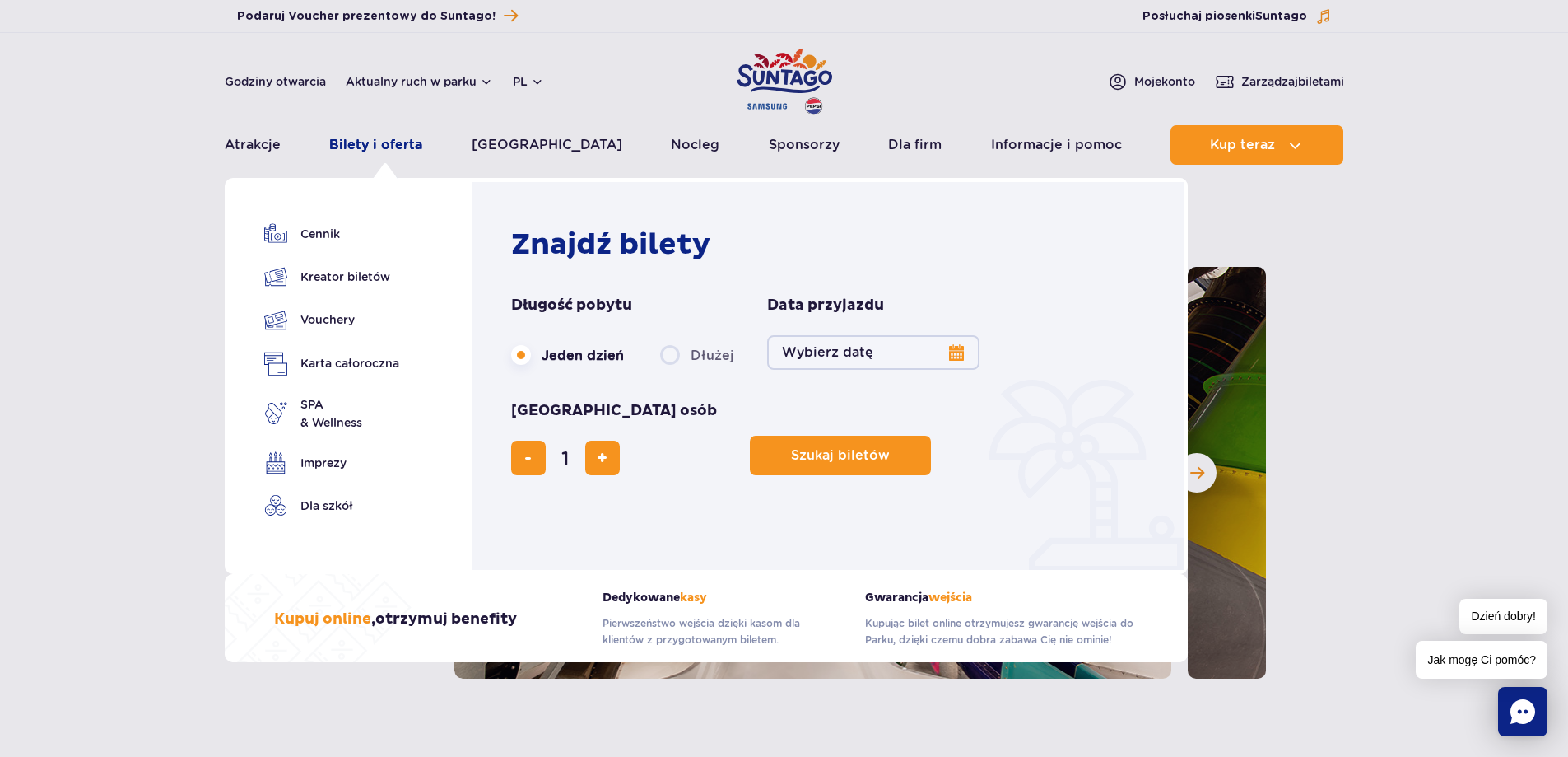
click at [413, 149] on link "Bilety i oferta" at bounding box center [376, 145] width 93 height 39
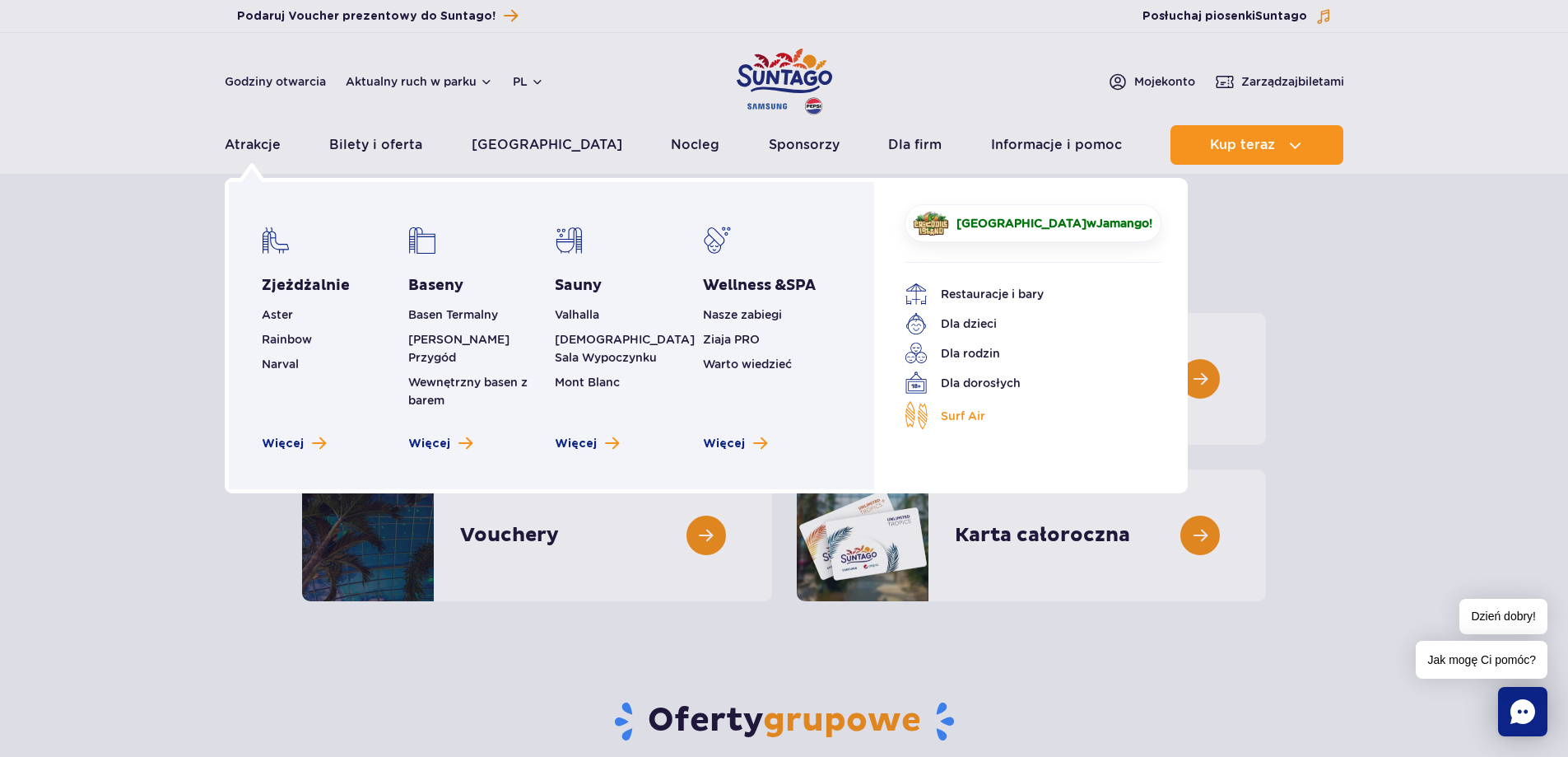
click at [947, 414] on span "Surf Air" at bounding box center [963, 415] width 45 height 18
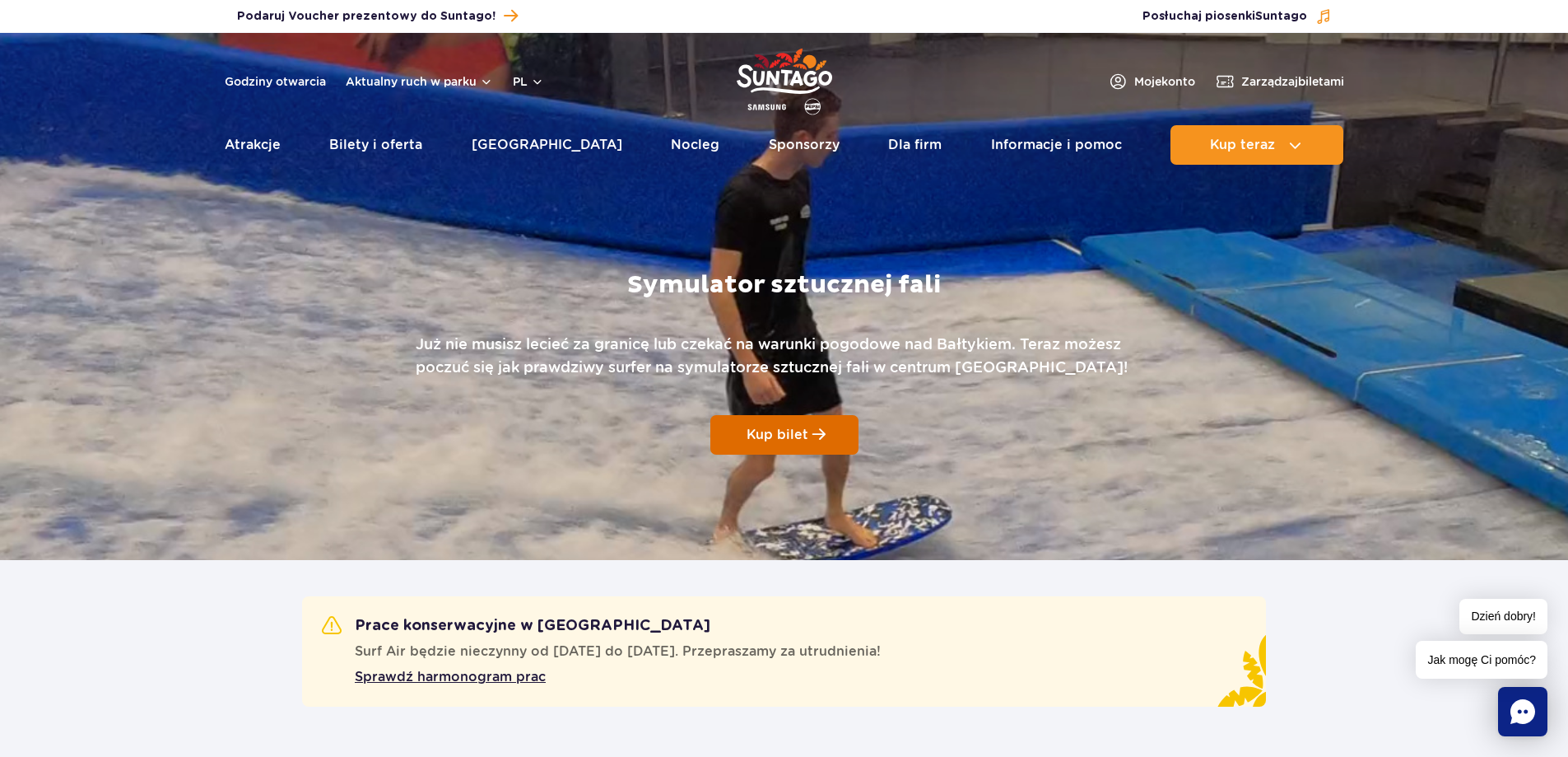
click at [781, 440] on span "Kup bilet" at bounding box center [777, 434] width 62 height 15
